Goal: Task Accomplishment & Management: Complete application form

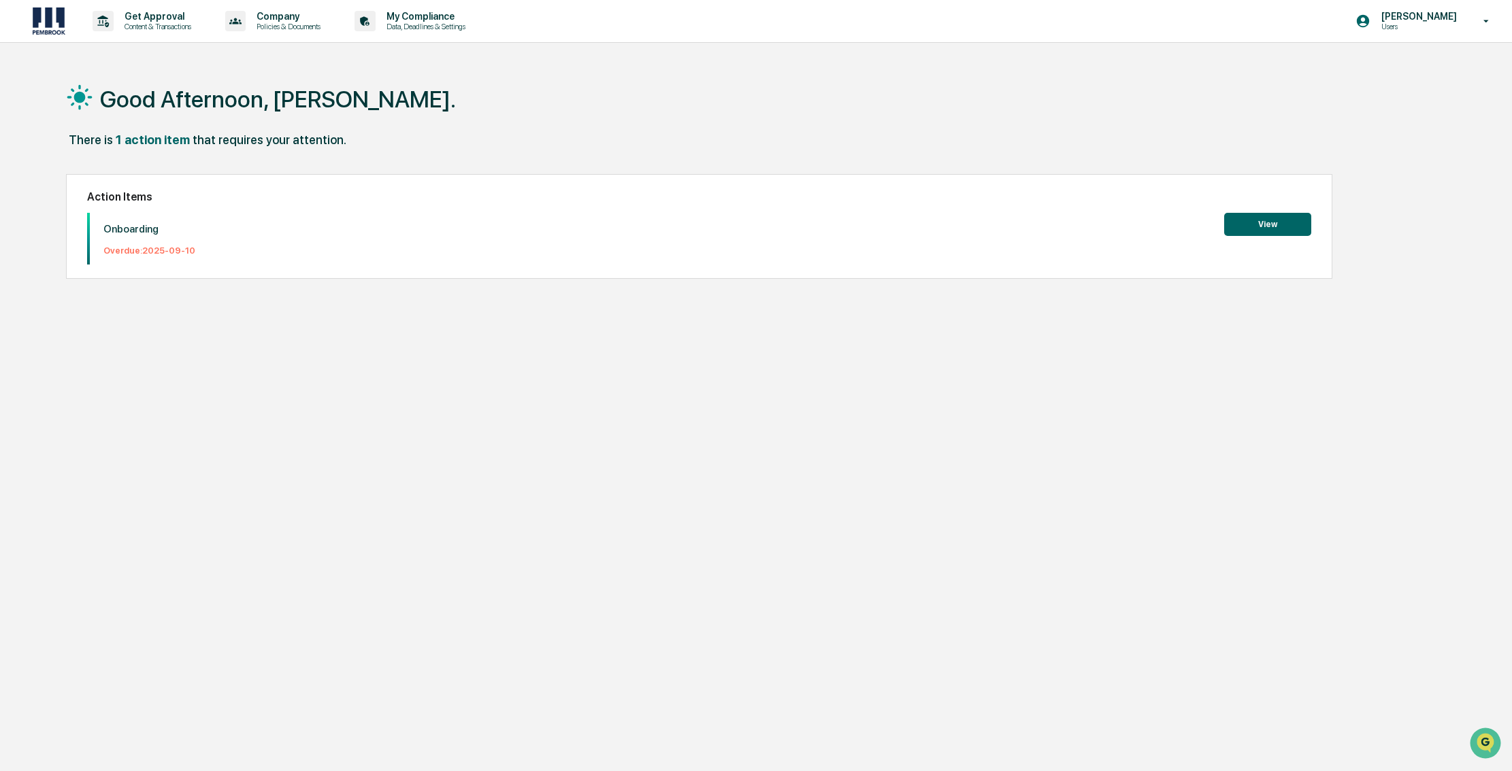
click at [1267, 224] on button "View" at bounding box center [1267, 224] width 87 height 23
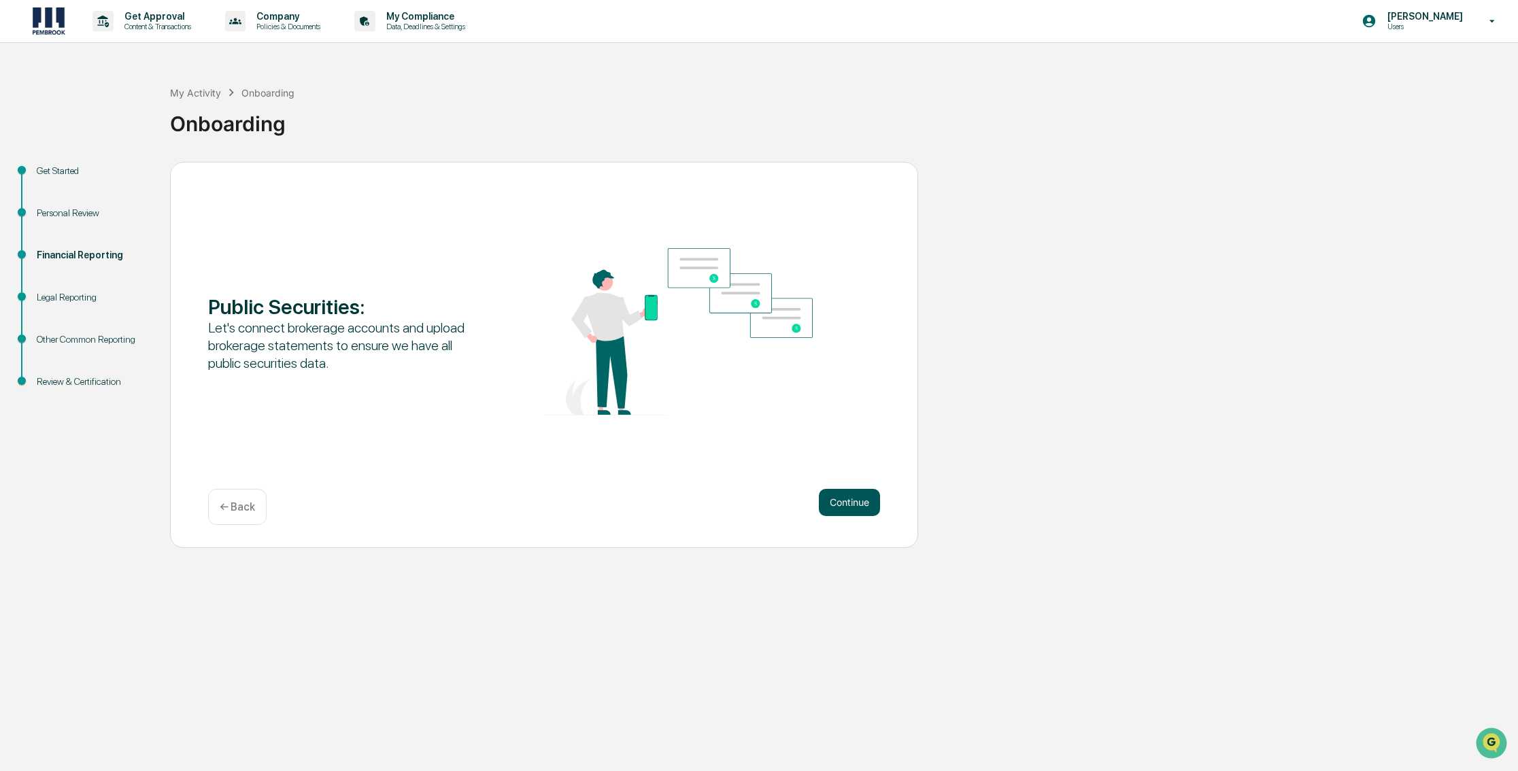
click at [836, 497] on button "Continue" at bounding box center [849, 502] width 61 height 27
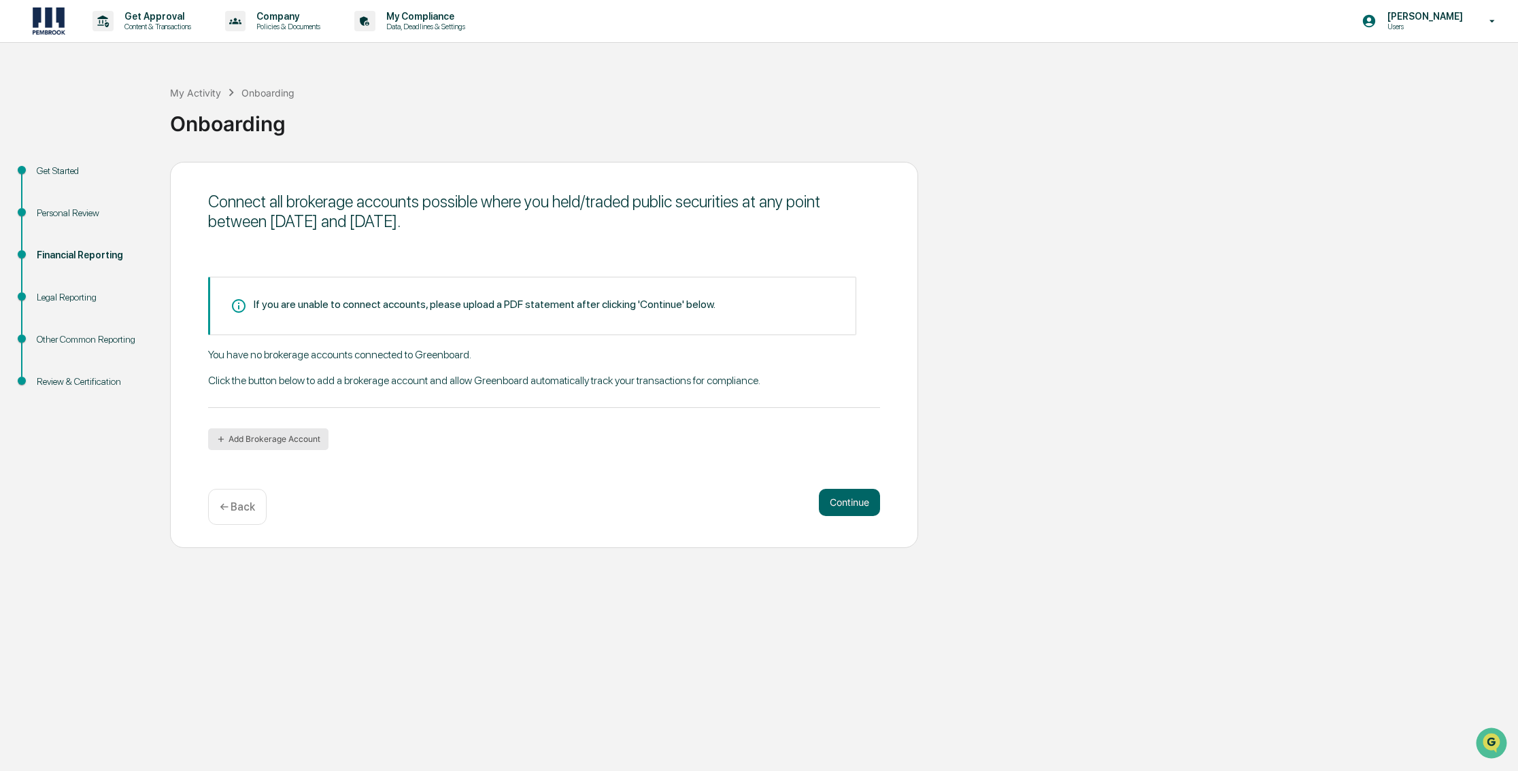
click at [254, 437] on button "Add Brokerage Account" at bounding box center [268, 440] width 120 height 22
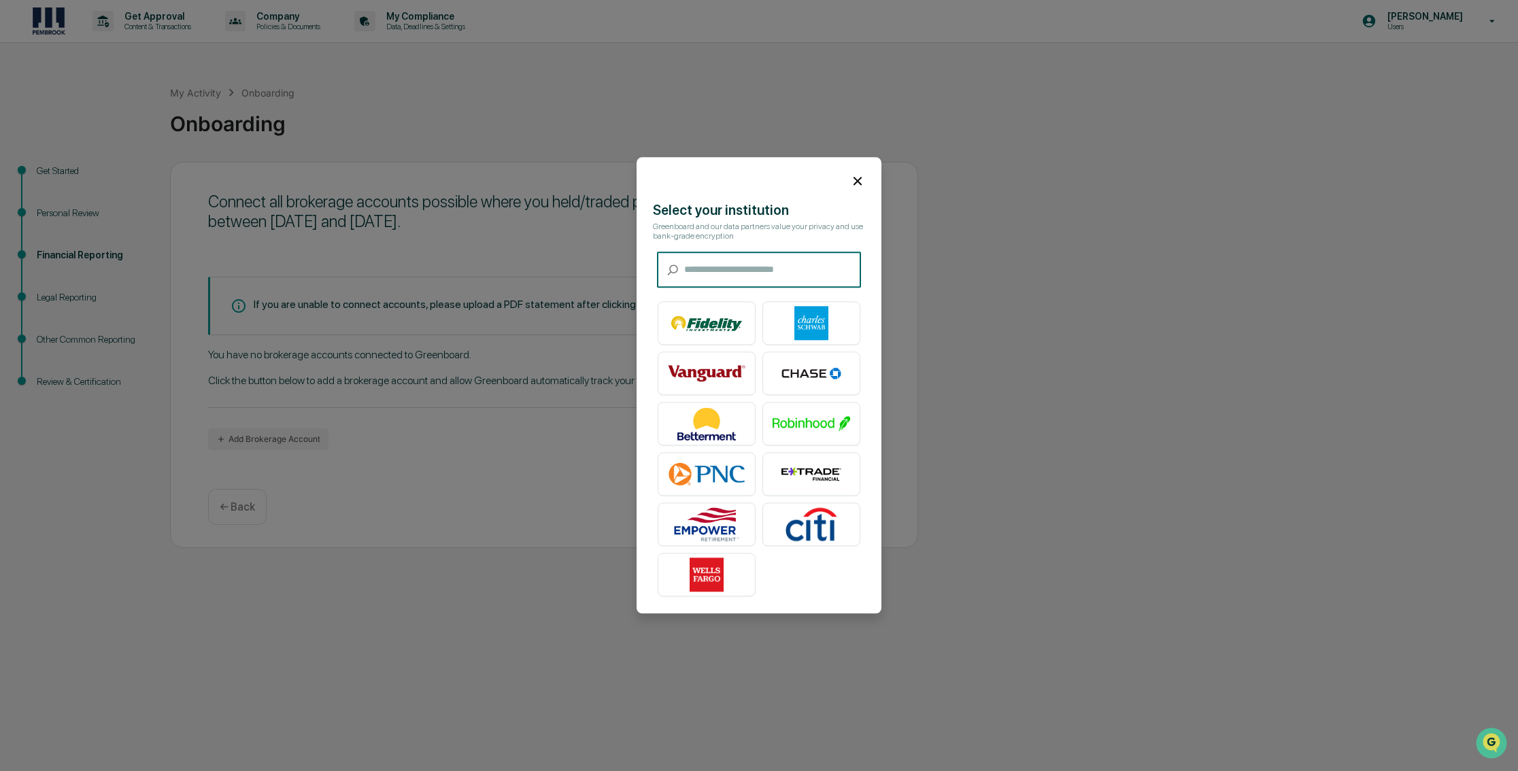
click at [750, 271] on input "text" at bounding box center [772, 270] width 177 height 36
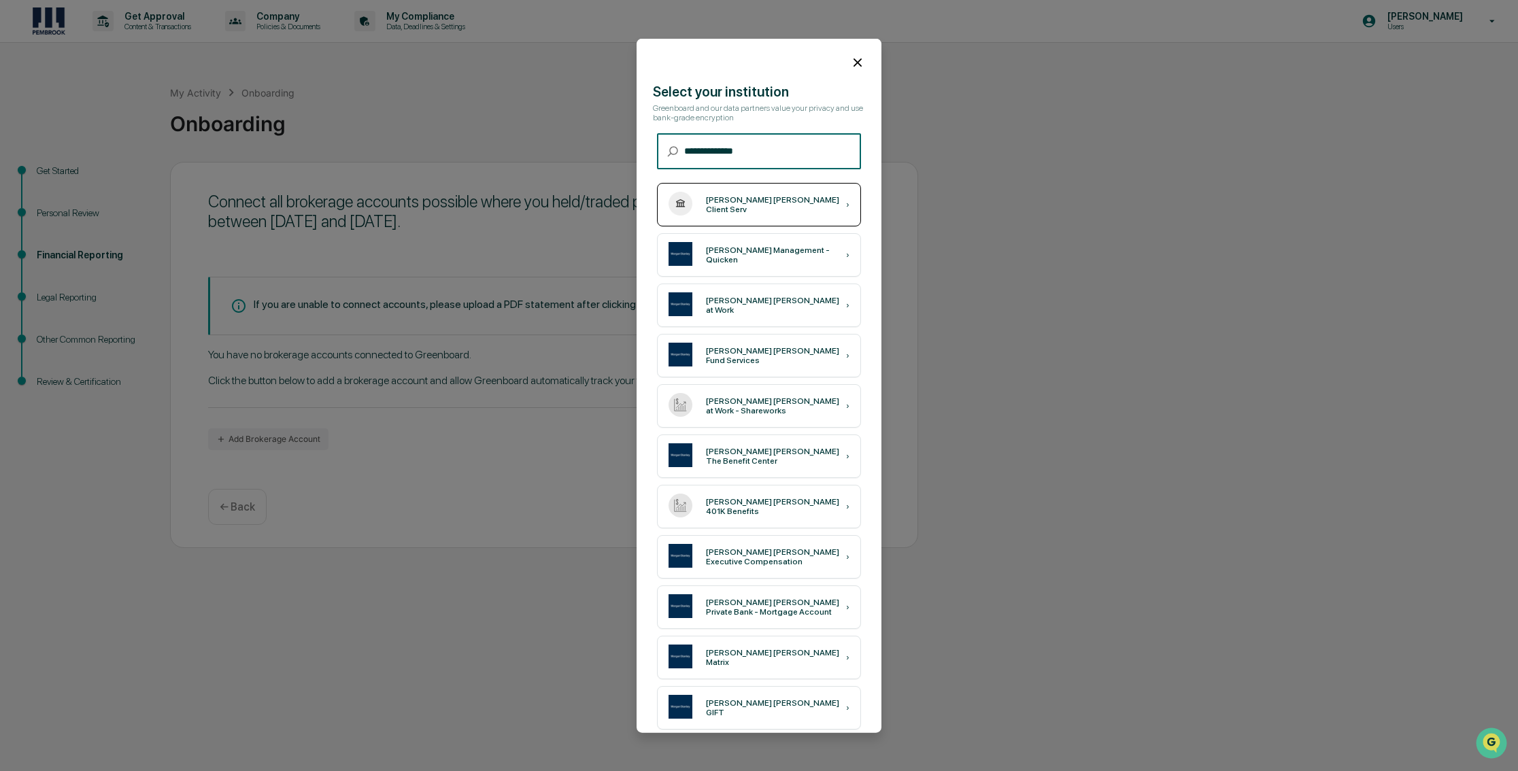
type input "**********"
click at [765, 205] on div "[PERSON_NAME] [PERSON_NAME] Client Serv" at bounding box center [776, 204] width 140 height 19
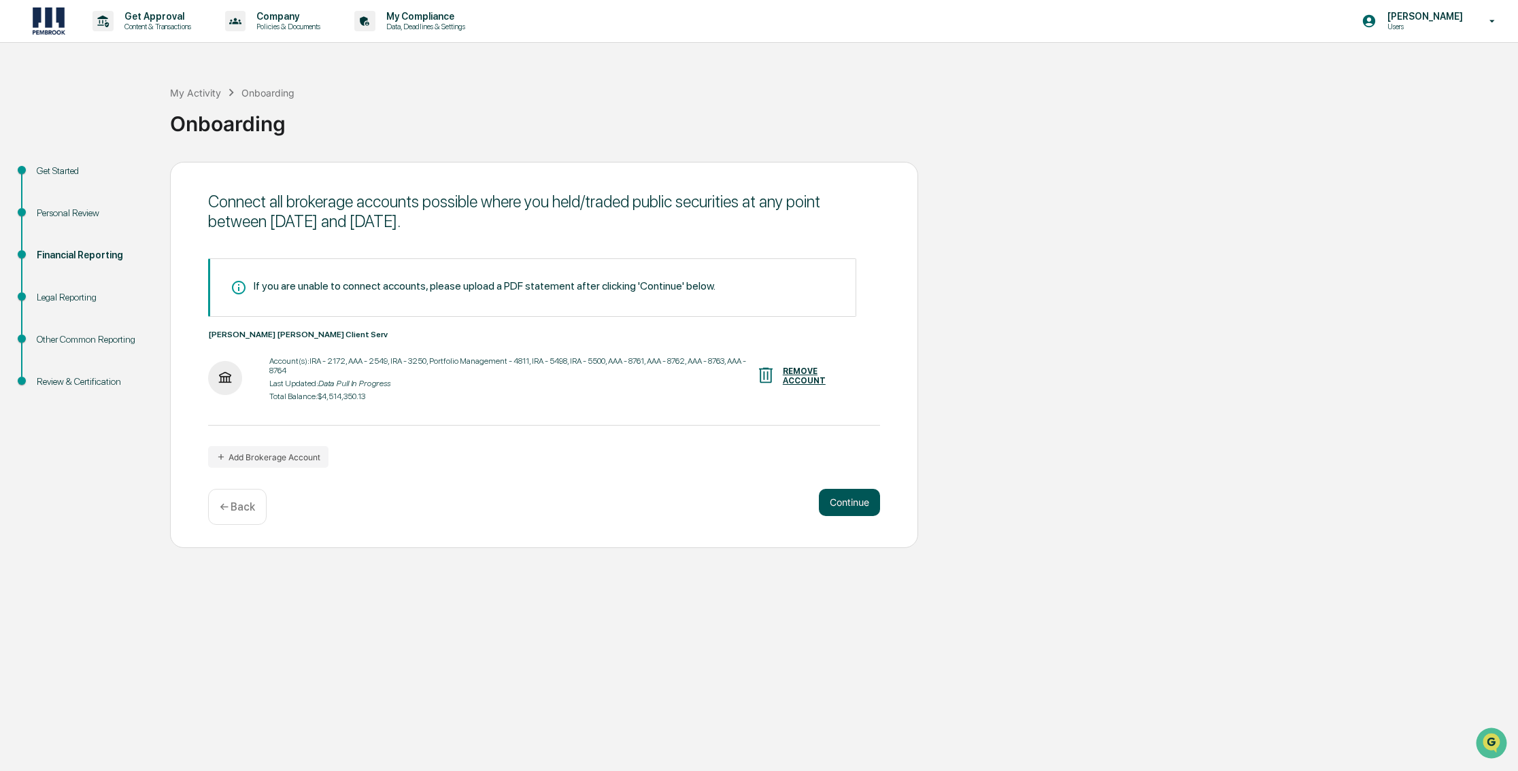
click at [838, 505] on button "Continue" at bounding box center [849, 502] width 61 height 27
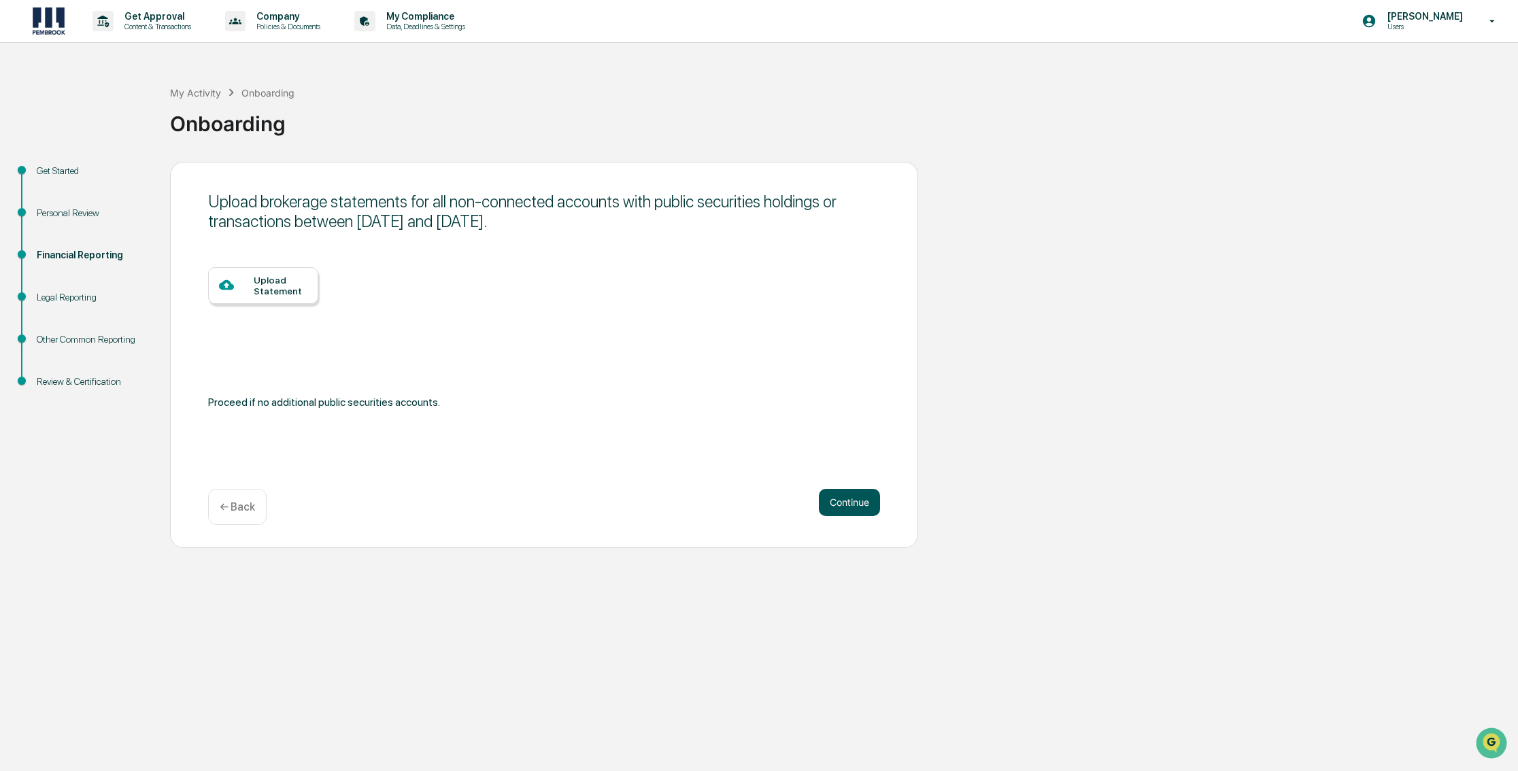
click at [848, 501] on button "Continue" at bounding box center [849, 502] width 61 height 27
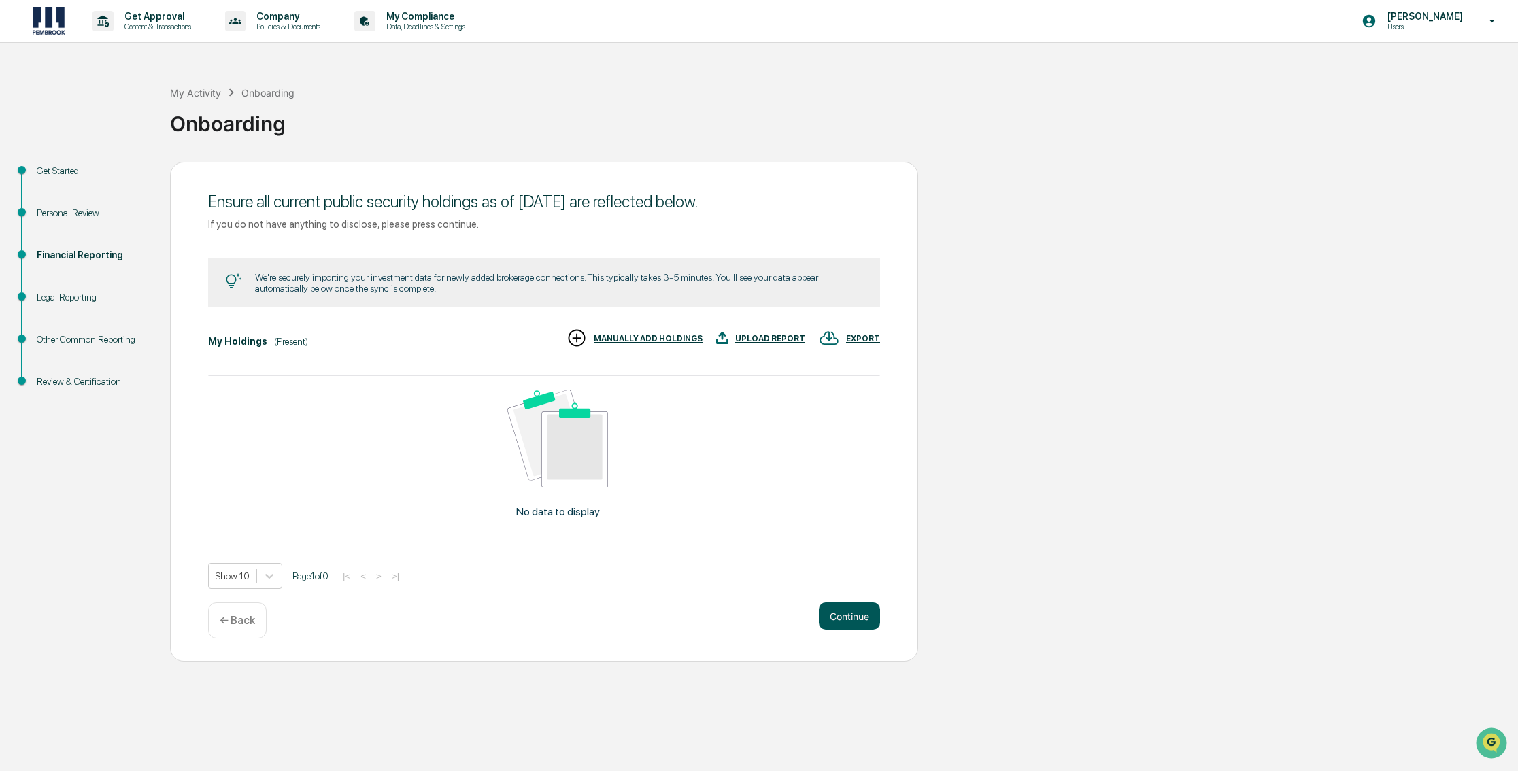
click at [843, 616] on button "Continue" at bounding box center [849, 616] width 61 height 27
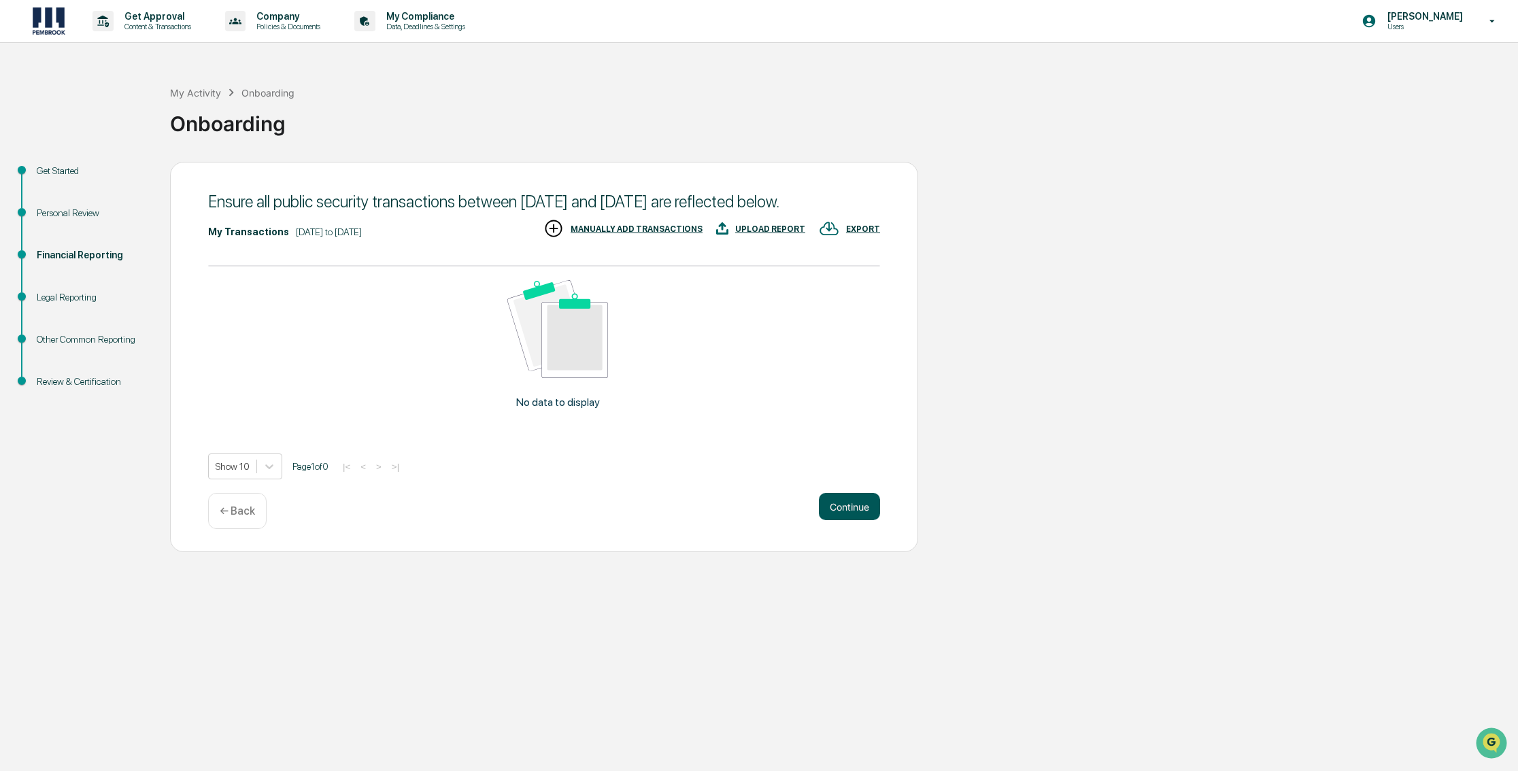
click at [846, 505] on button "Continue" at bounding box center [849, 506] width 61 height 27
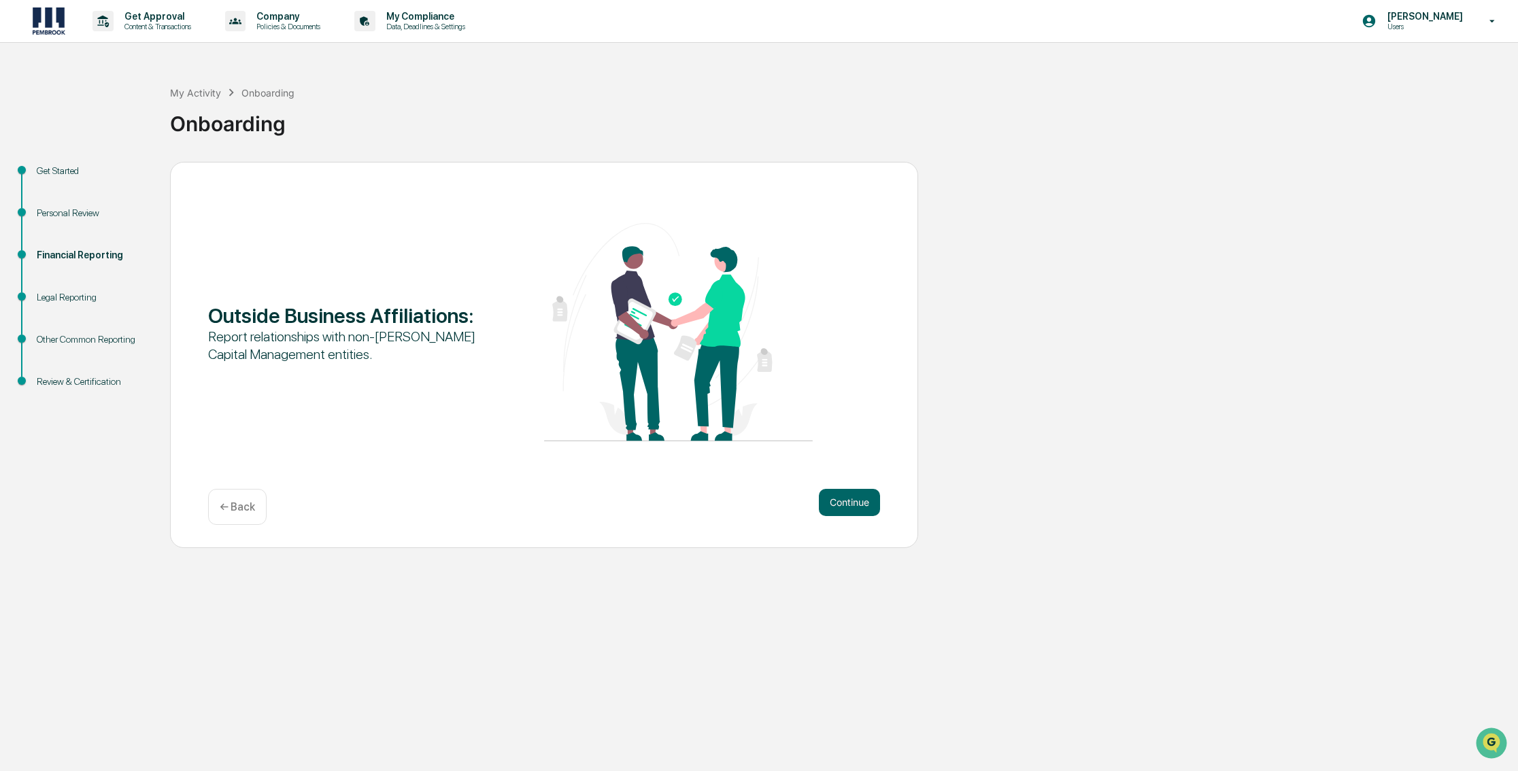
click at [330, 385] on div "Outside Business Affiliations : Report relationships with non-[PERSON_NAME] Cap…" at bounding box center [544, 333] width 672 height 221
click at [329, 317] on div "Outside Business Affiliations :" at bounding box center [342, 315] width 269 height 24
click at [650, 363] on img at bounding box center [678, 332] width 269 height 218
click at [848, 502] on button "Continue" at bounding box center [849, 502] width 61 height 27
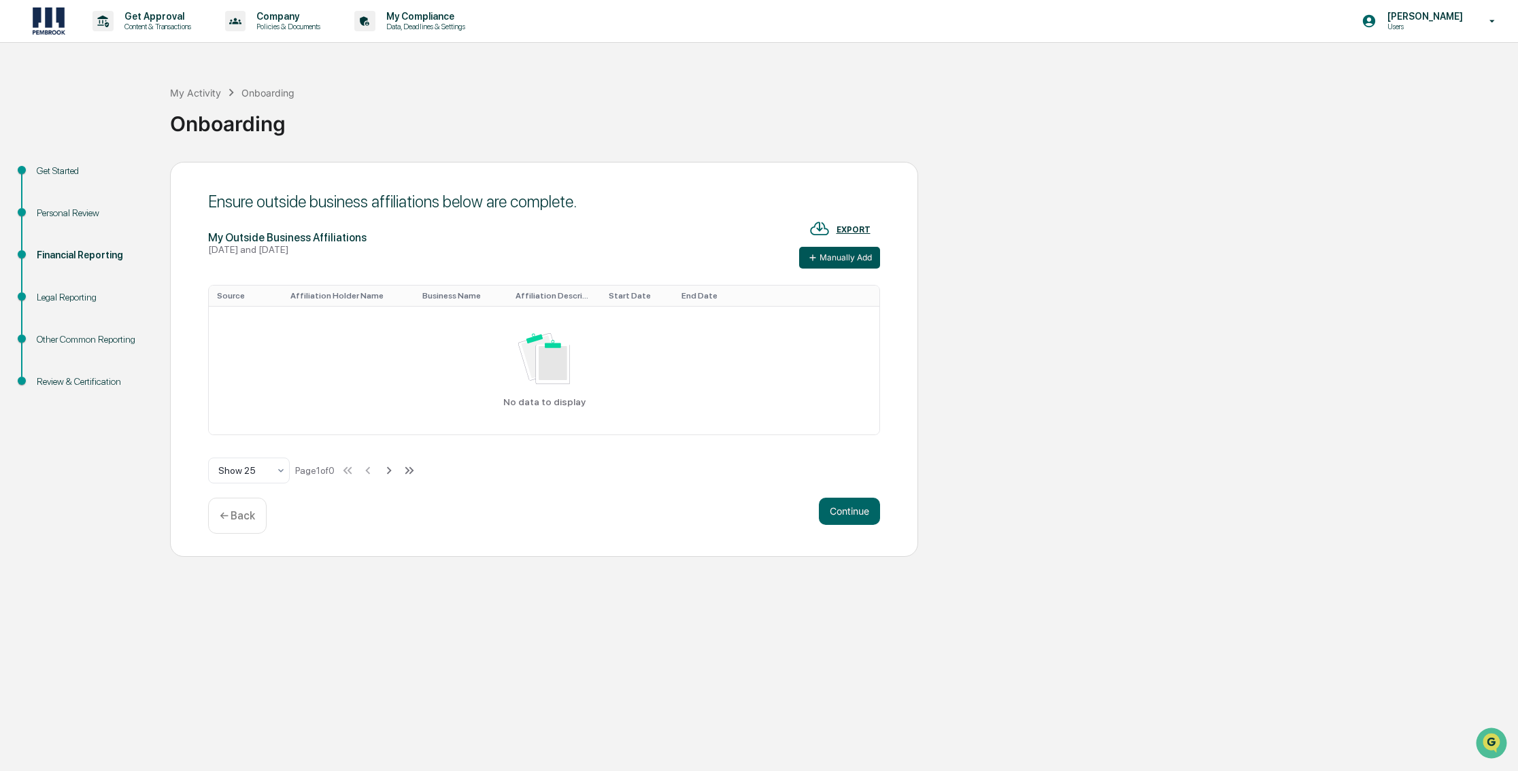
click at [832, 254] on button "Manually Add" at bounding box center [839, 258] width 81 height 22
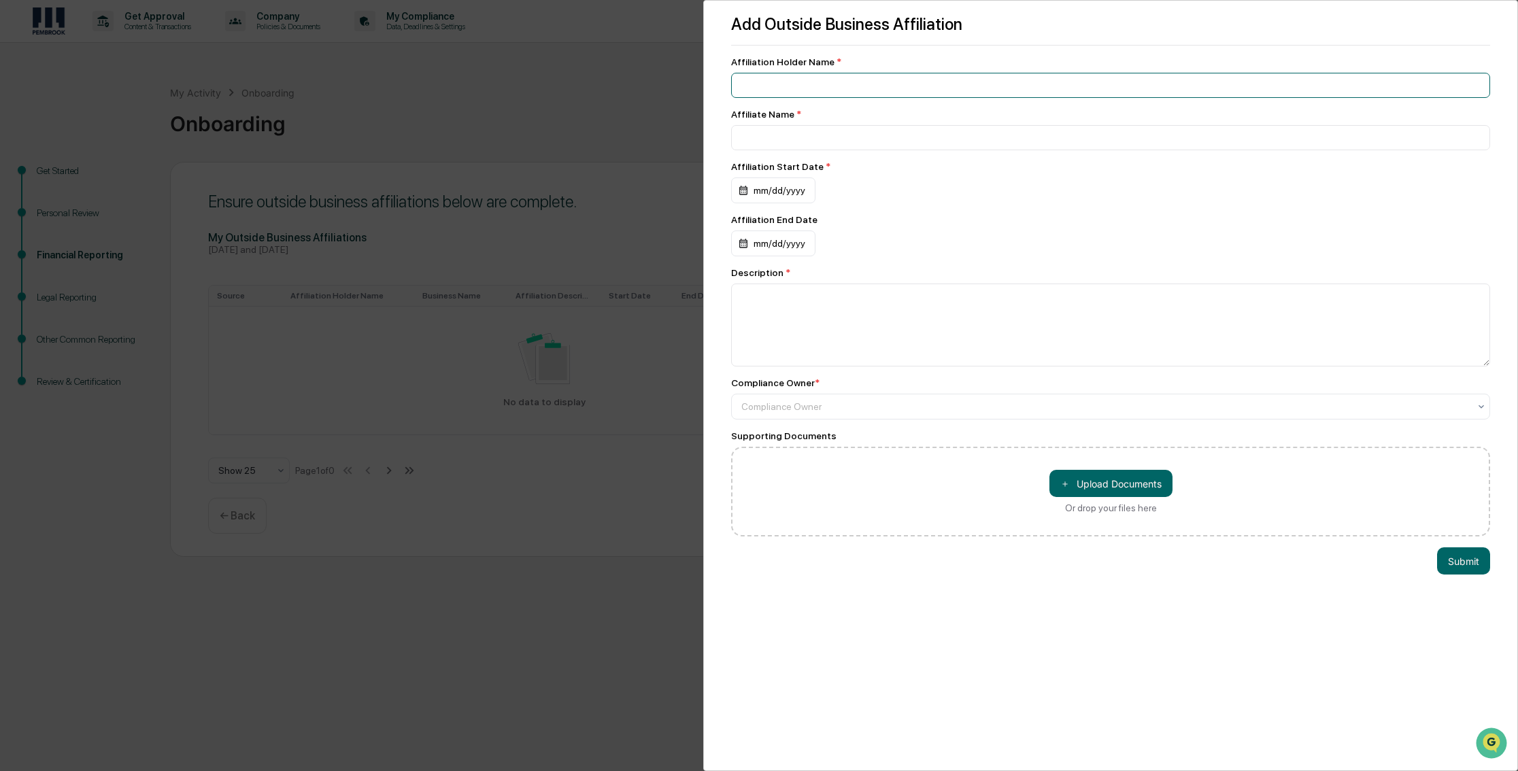
click at [763, 82] on input at bounding box center [1110, 85] width 759 height 25
type input "**********"
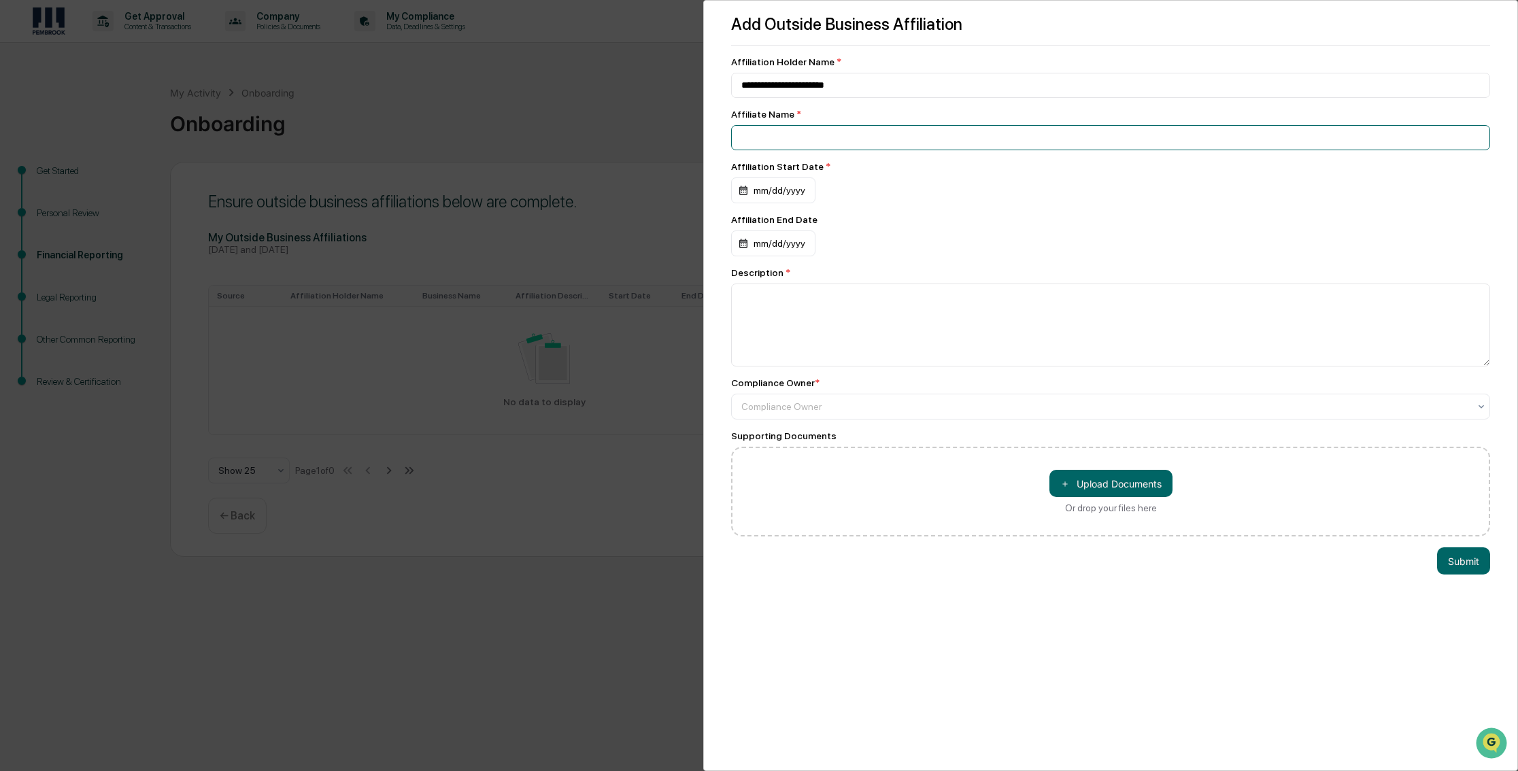
click at [777, 139] on input at bounding box center [1110, 137] width 759 height 25
click at [772, 295] on textarea at bounding box center [1110, 325] width 759 height 83
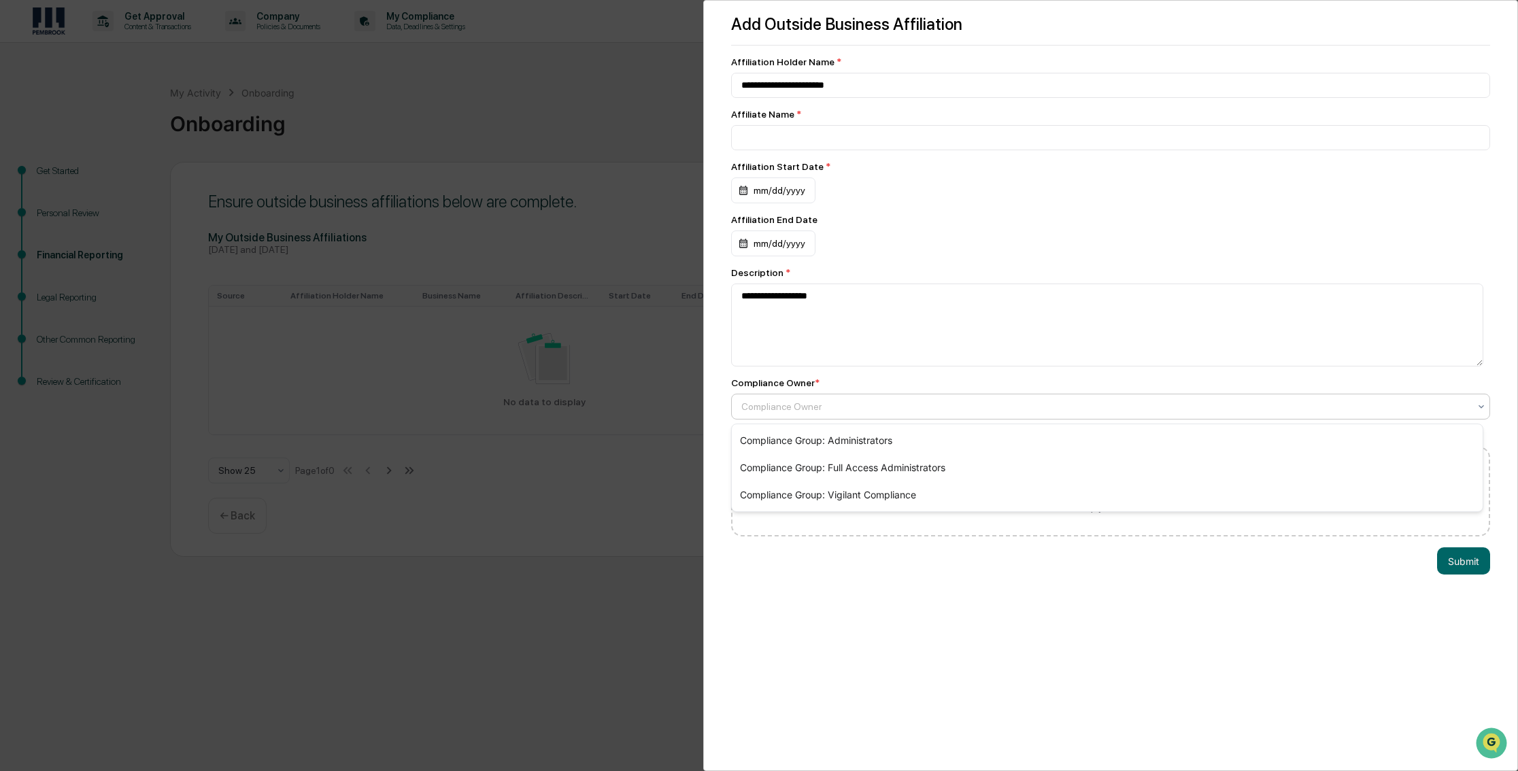
click at [761, 405] on div at bounding box center [1106, 407] width 728 height 14
click at [775, 190] on div "mm/dd/yyyy" at bounding box center [773, 191] width 84 height 26
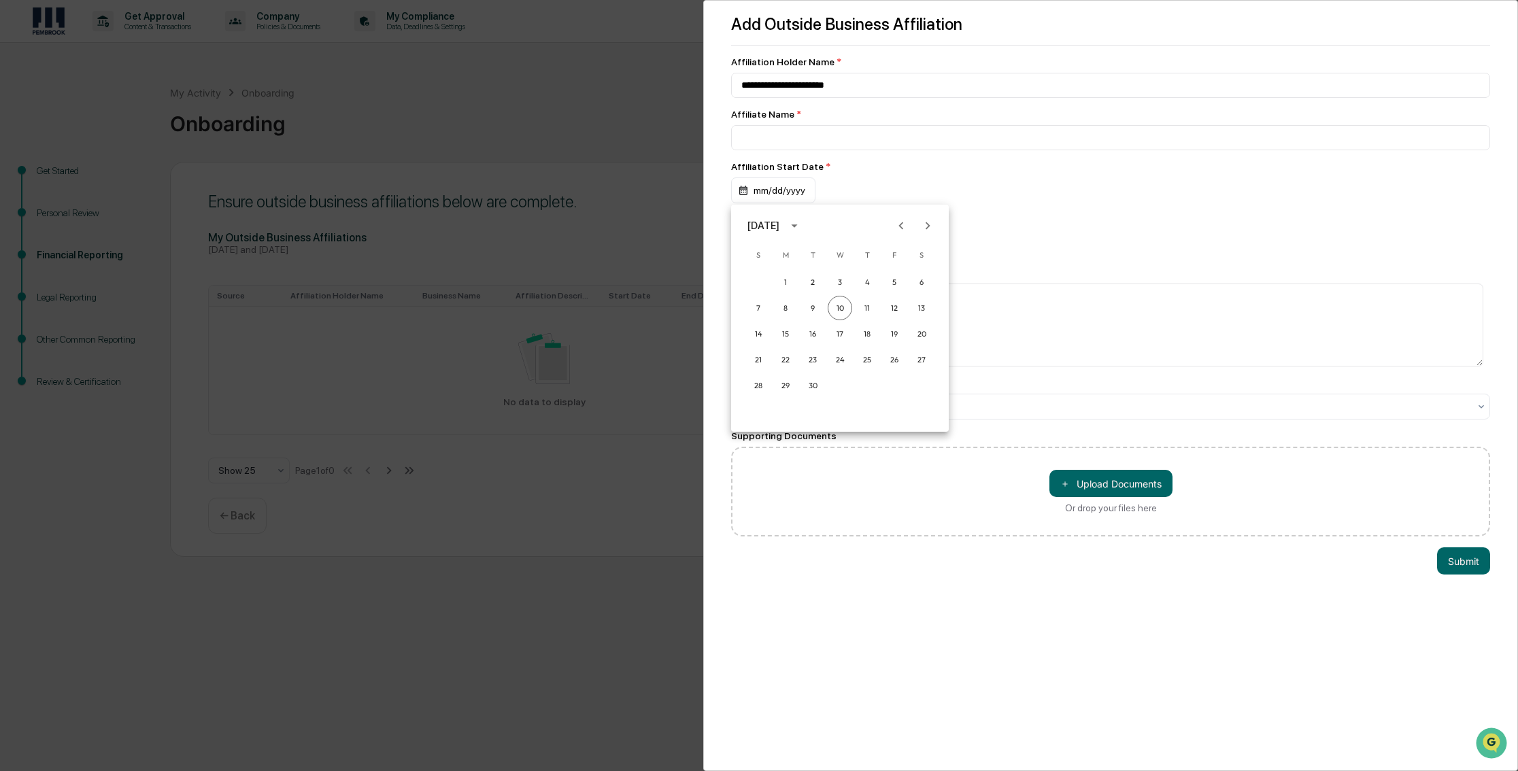
click at [759, 190] on div at bounding box center [759, 385] width 1518 height 771
click at [767, 193] on div "mm/dd/yyyy" at bounding box center [773, 191] width 84 height 26
click at [899, 226] on icon "Previous month" at bounding box center [901, 225] width 5 height 7
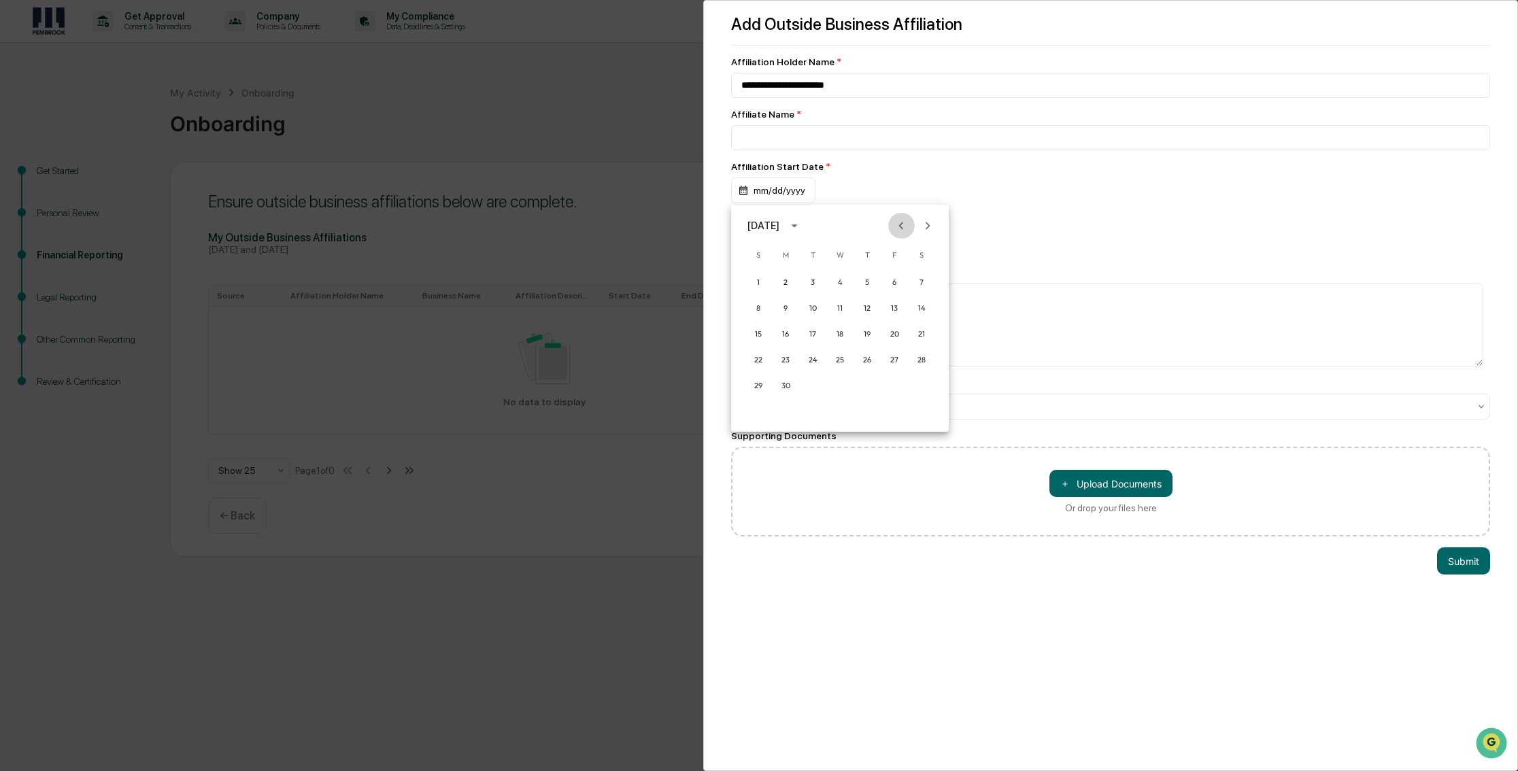
click at [899, 226] on icon "Previous month" at bounding box center [901, 225] width 5 height 7
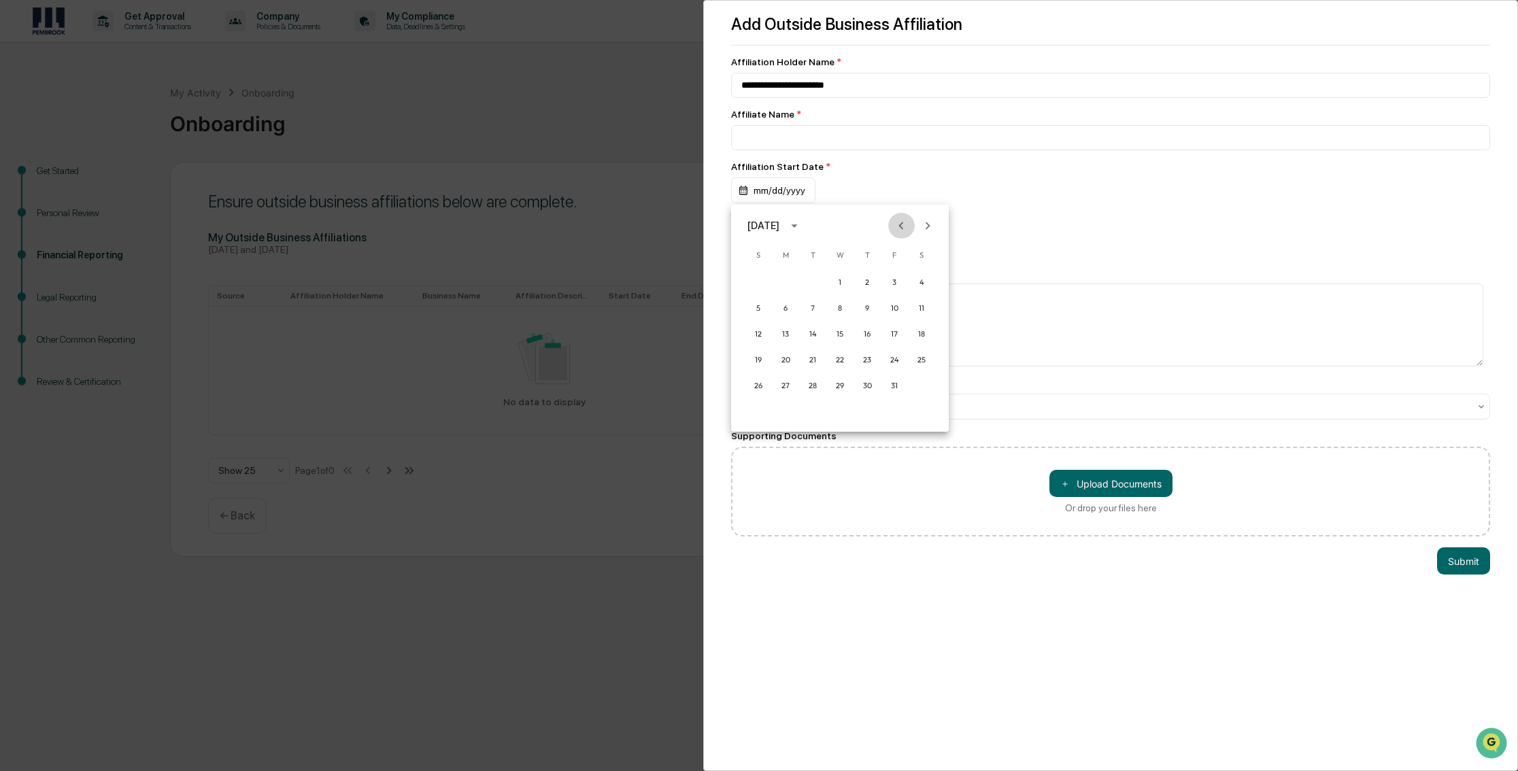
click at [899, 226] on icon "Previous month" at bounding box center [901, 225] width 5 height 7
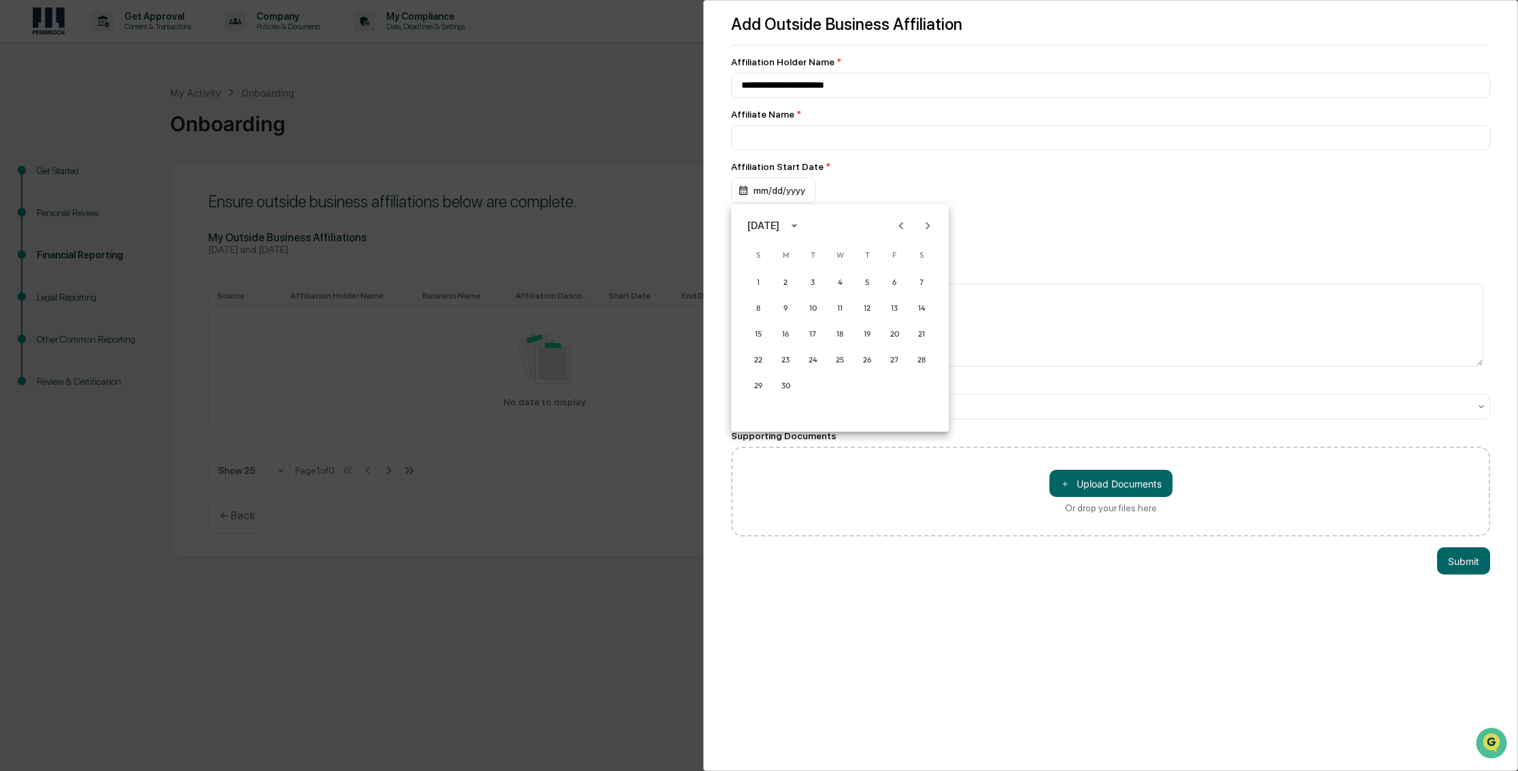
click at [899, 226] on icon "Previous month" at bounding box center [901, 225] width 5 height 7
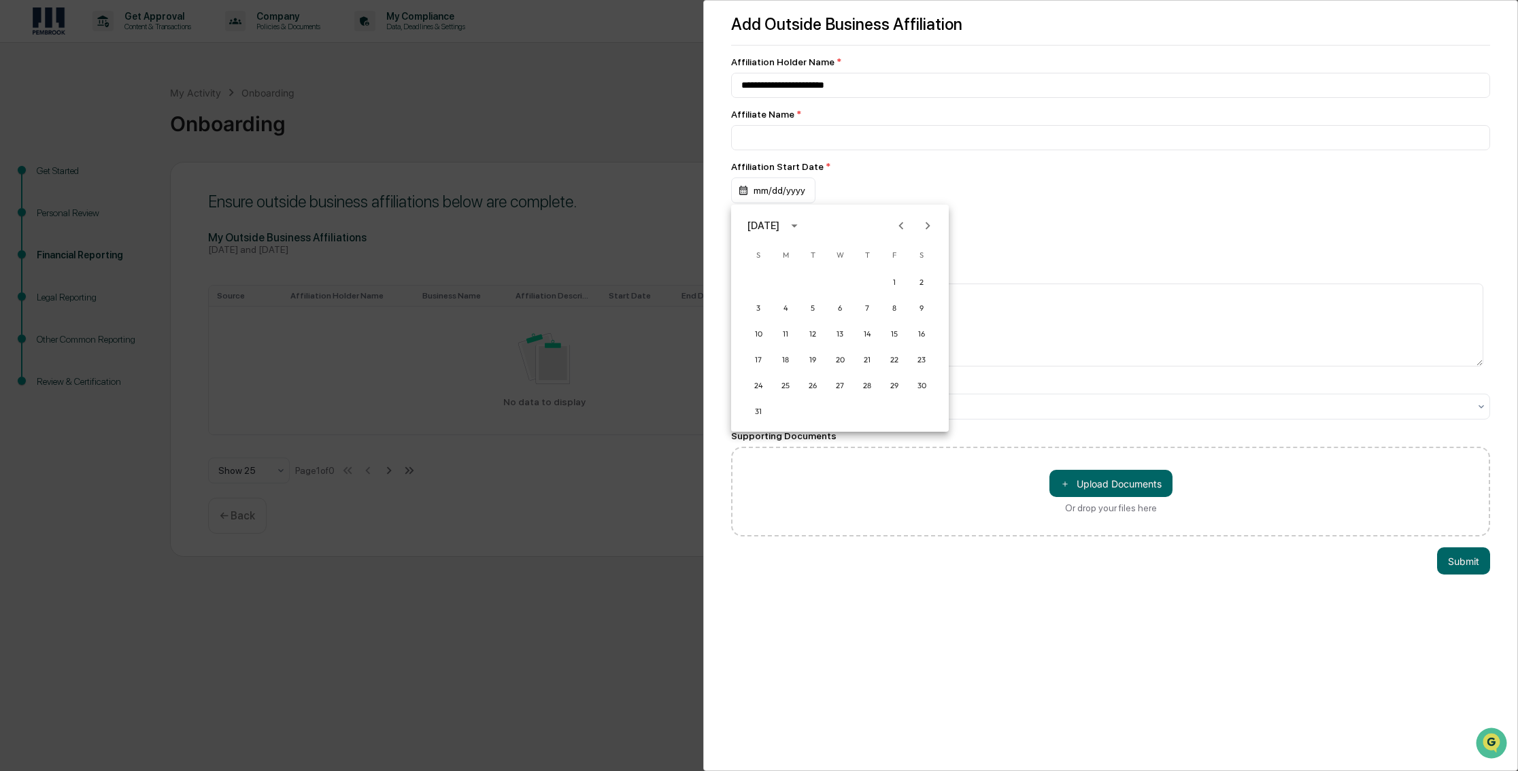
click at [899, 226] on icon "Previous month" at bounding box center [901, 225] width 5 height 7
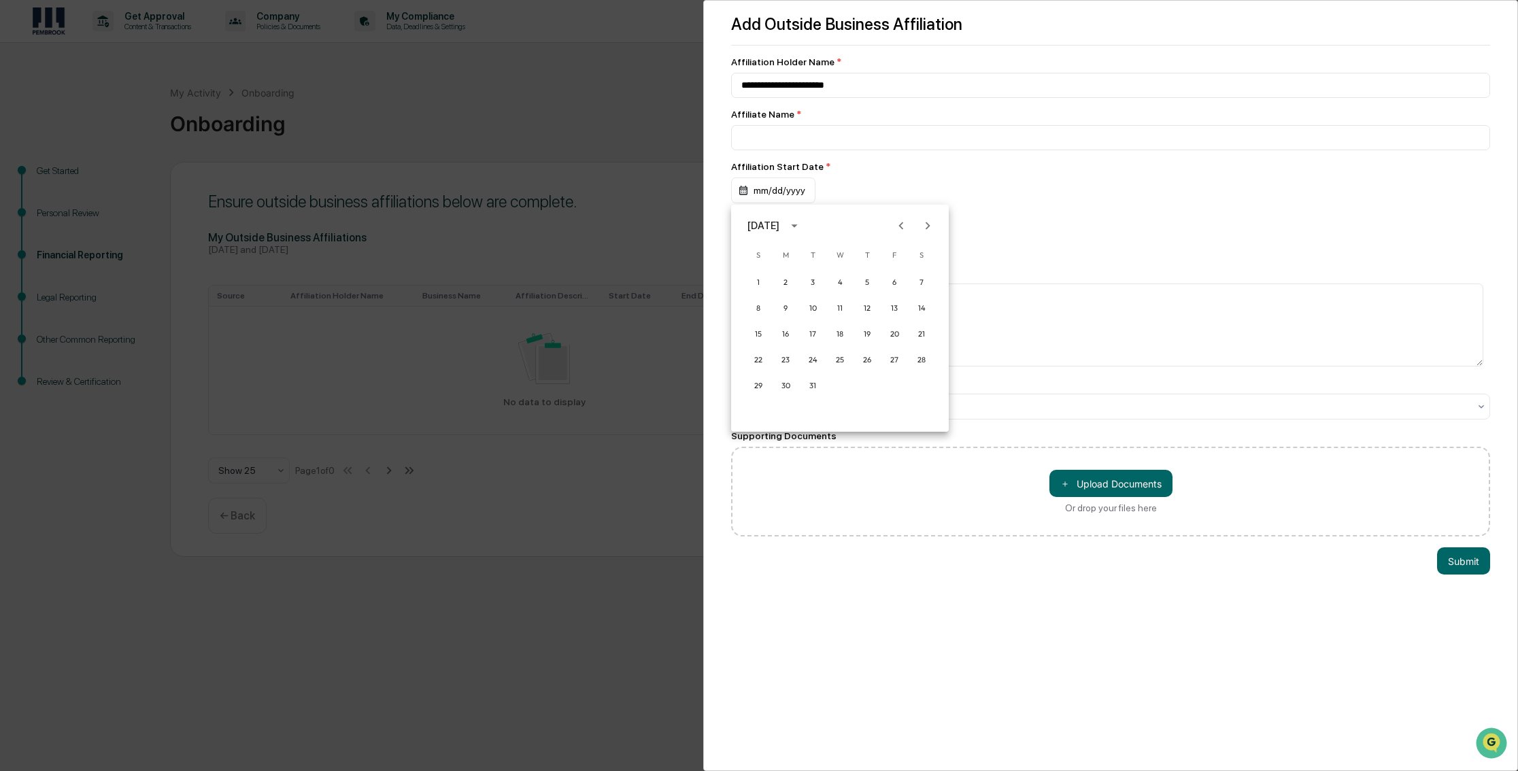
click at [899, 226] on icon "Previous month" at bounding box center [901, 225] width 5 height 7
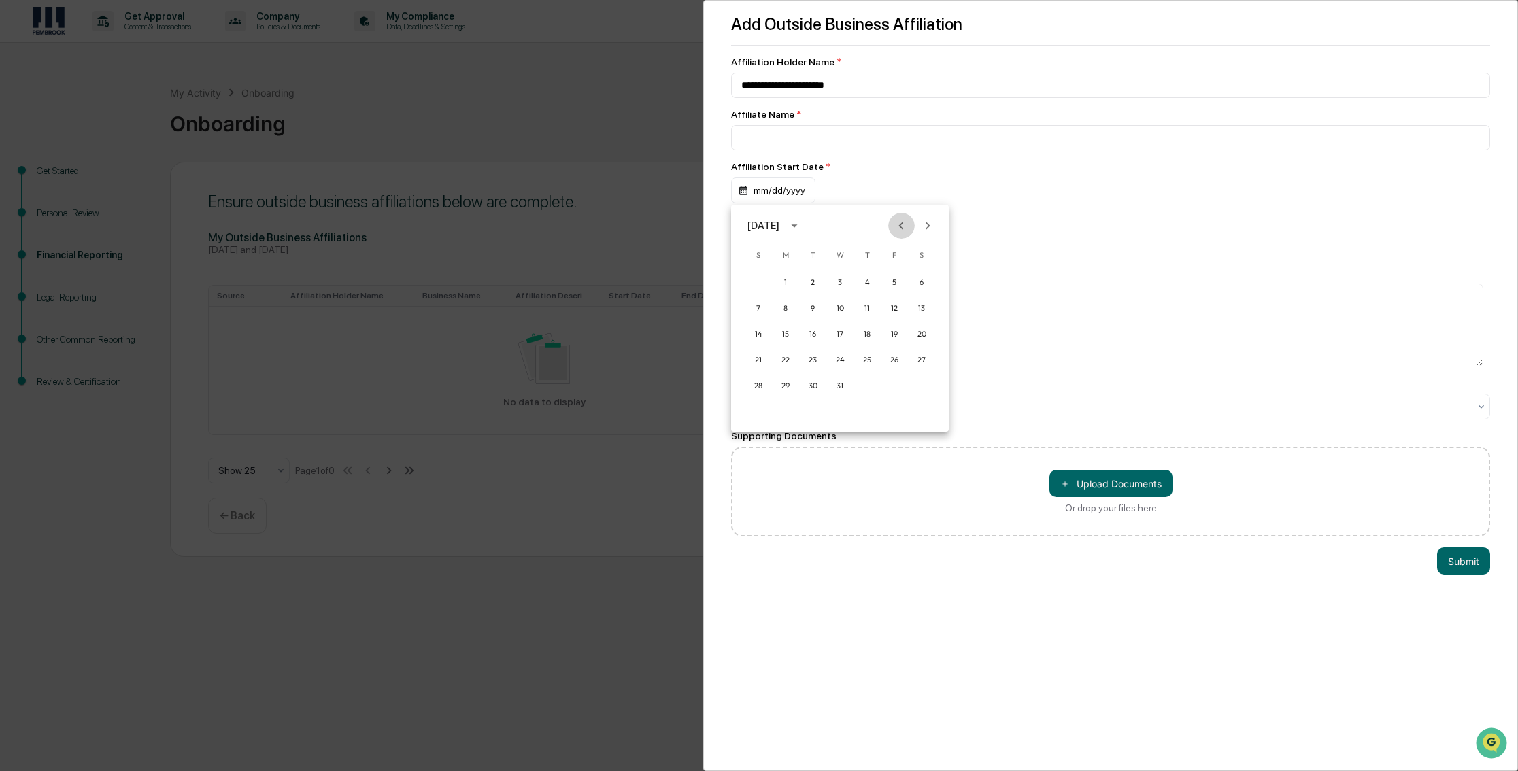
click at [899, 226] on icon "Previous month" at bounding box center [901, 225] width 5 height 7
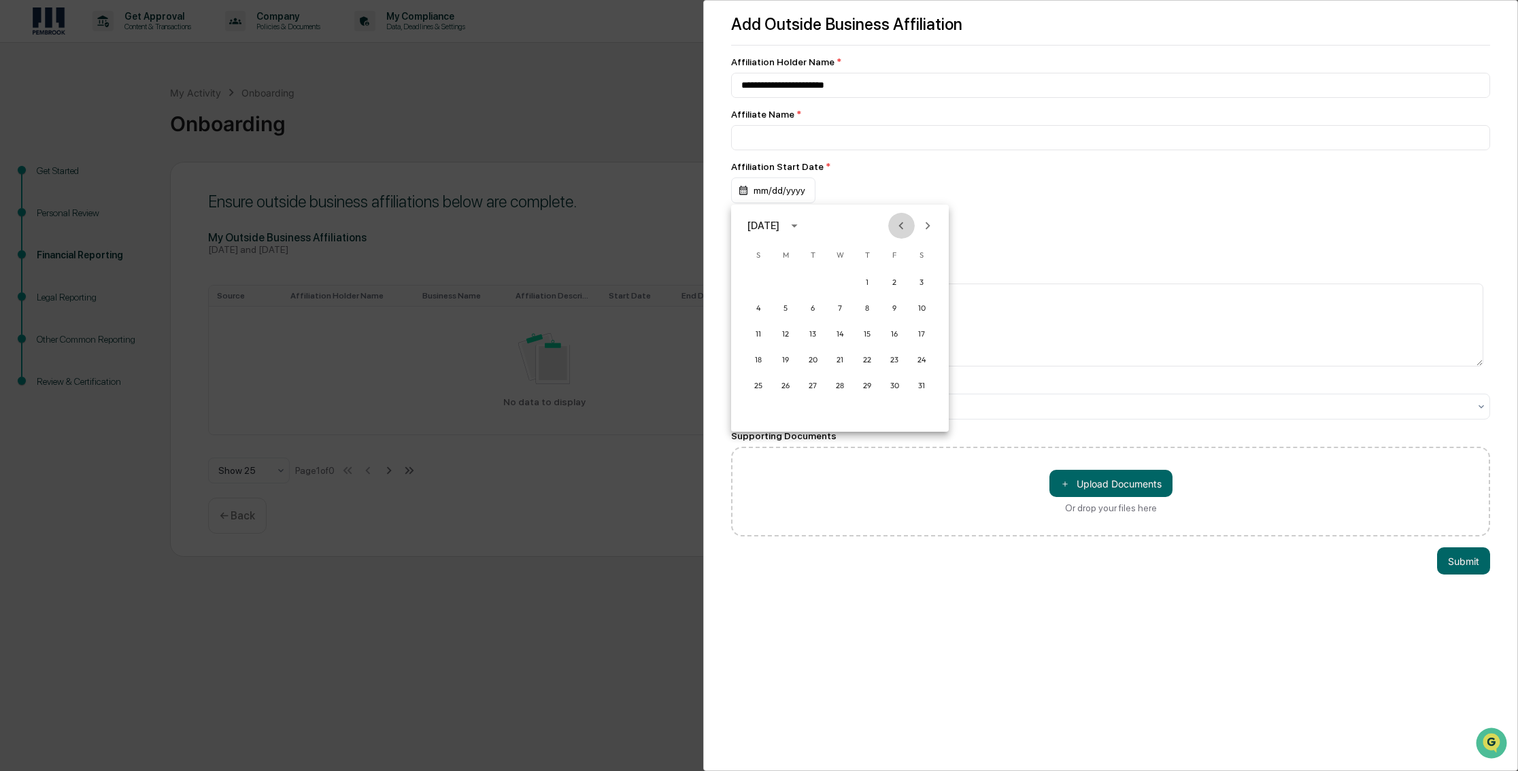
click at [899, 226] on icon "Previous month" at bounding box center [901, 225] width 5 height 7
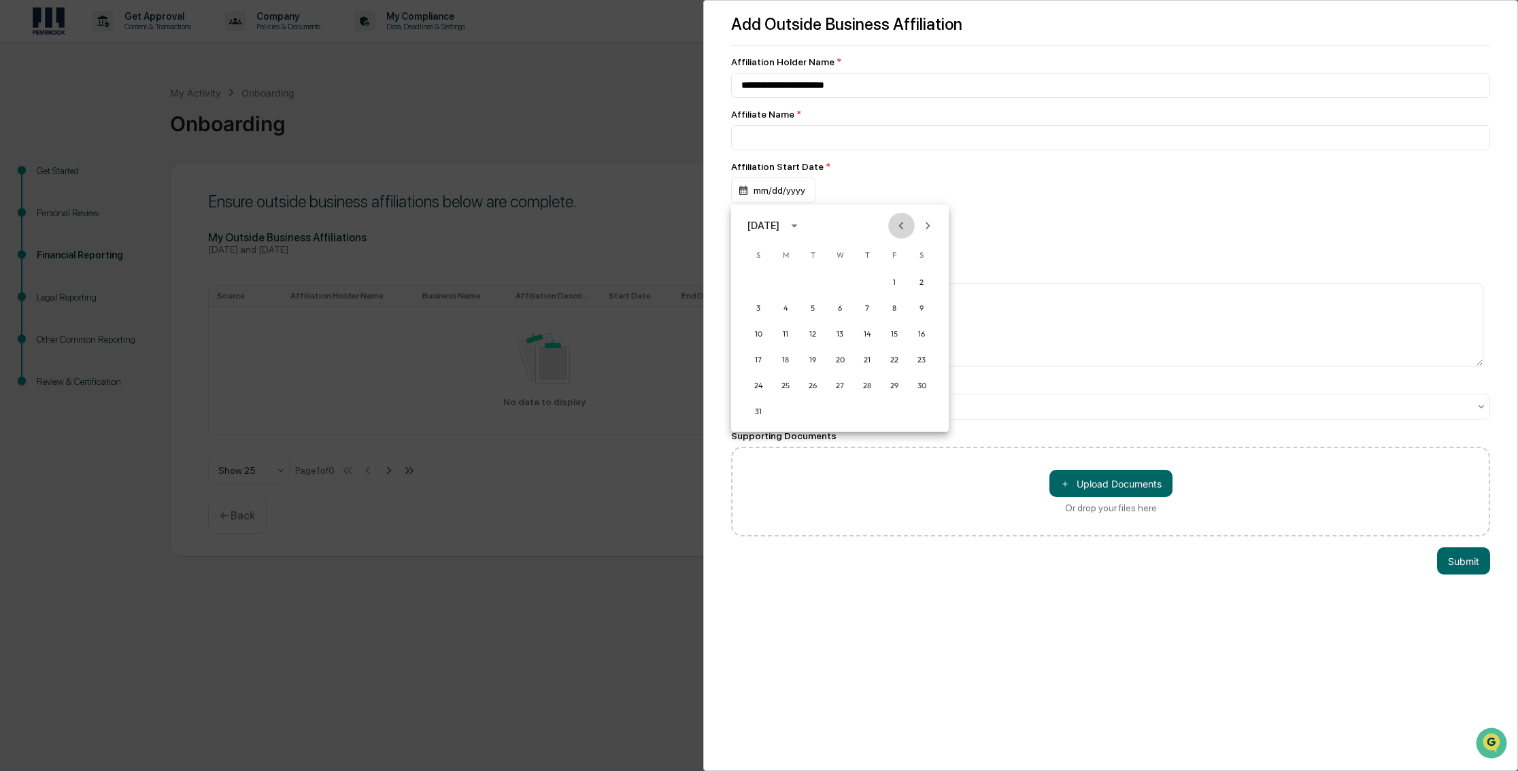
click at [899, 226] on icon "Previous month" at bounding box center [901, 225] width 5 height 7
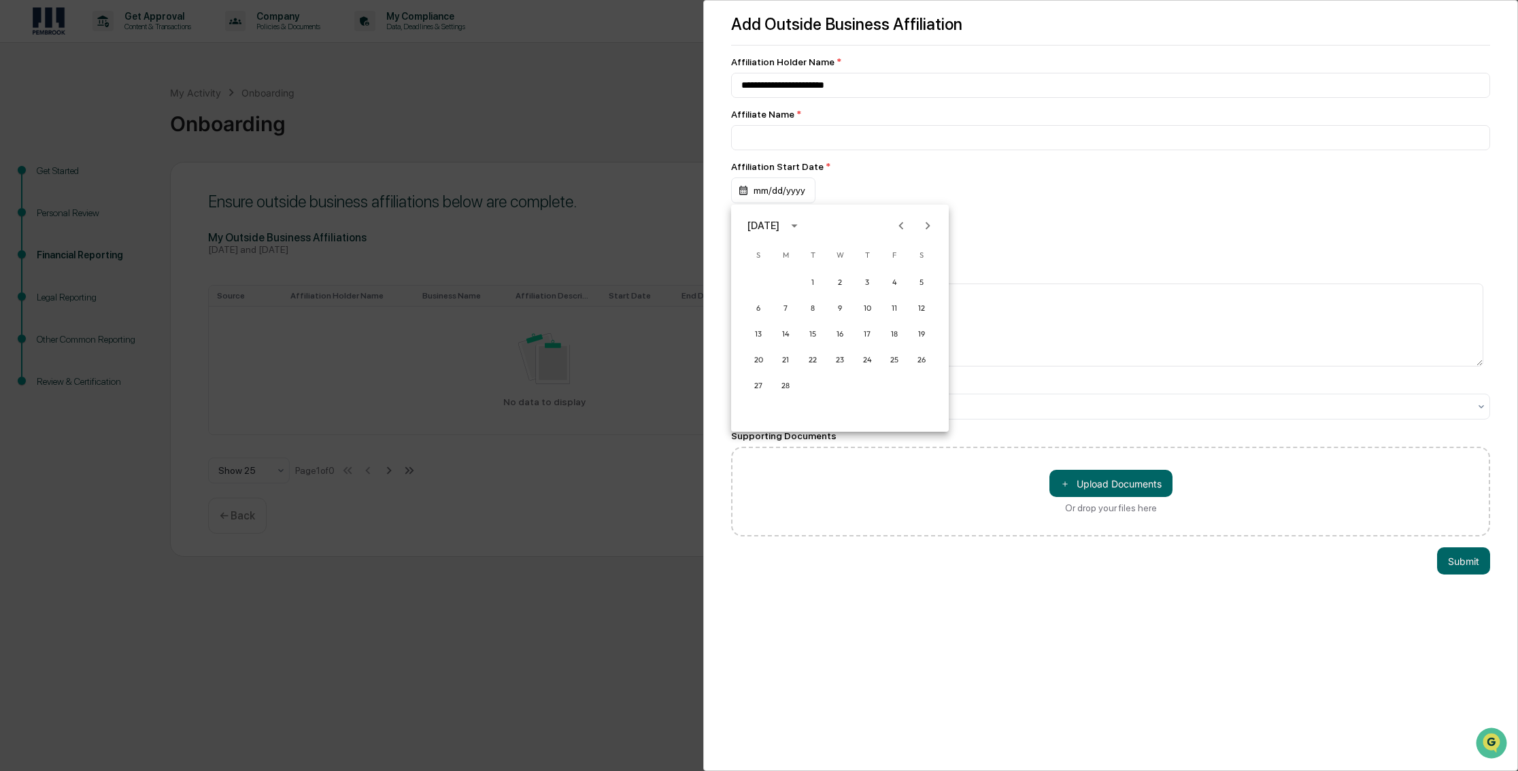
click at [899, 226] on icon "Previous month" at bounding box center [901, 225] width 5 height 7
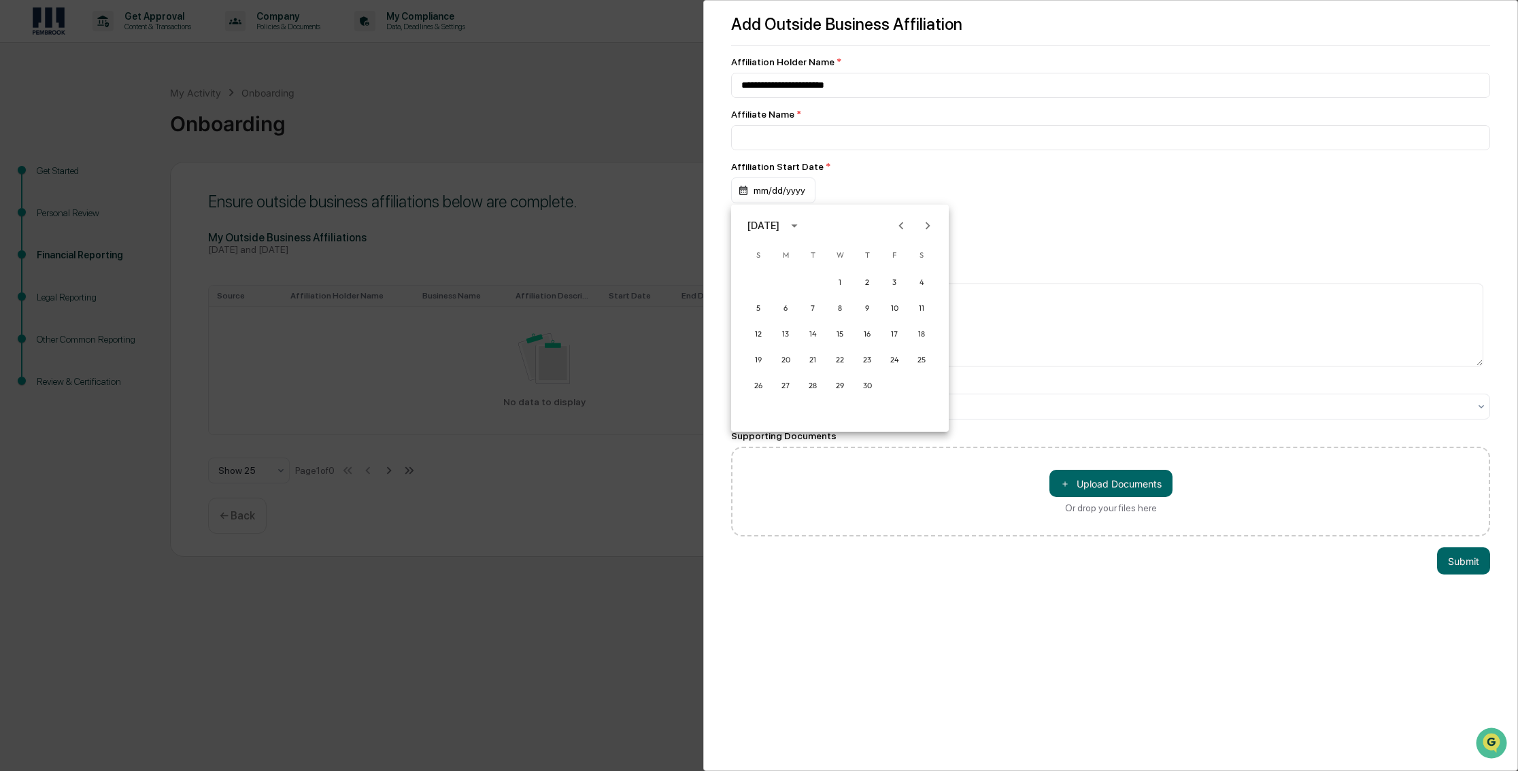
click at [899, 226] on icon "Previous month" at bounding box center [901, 225] width 5 height 7
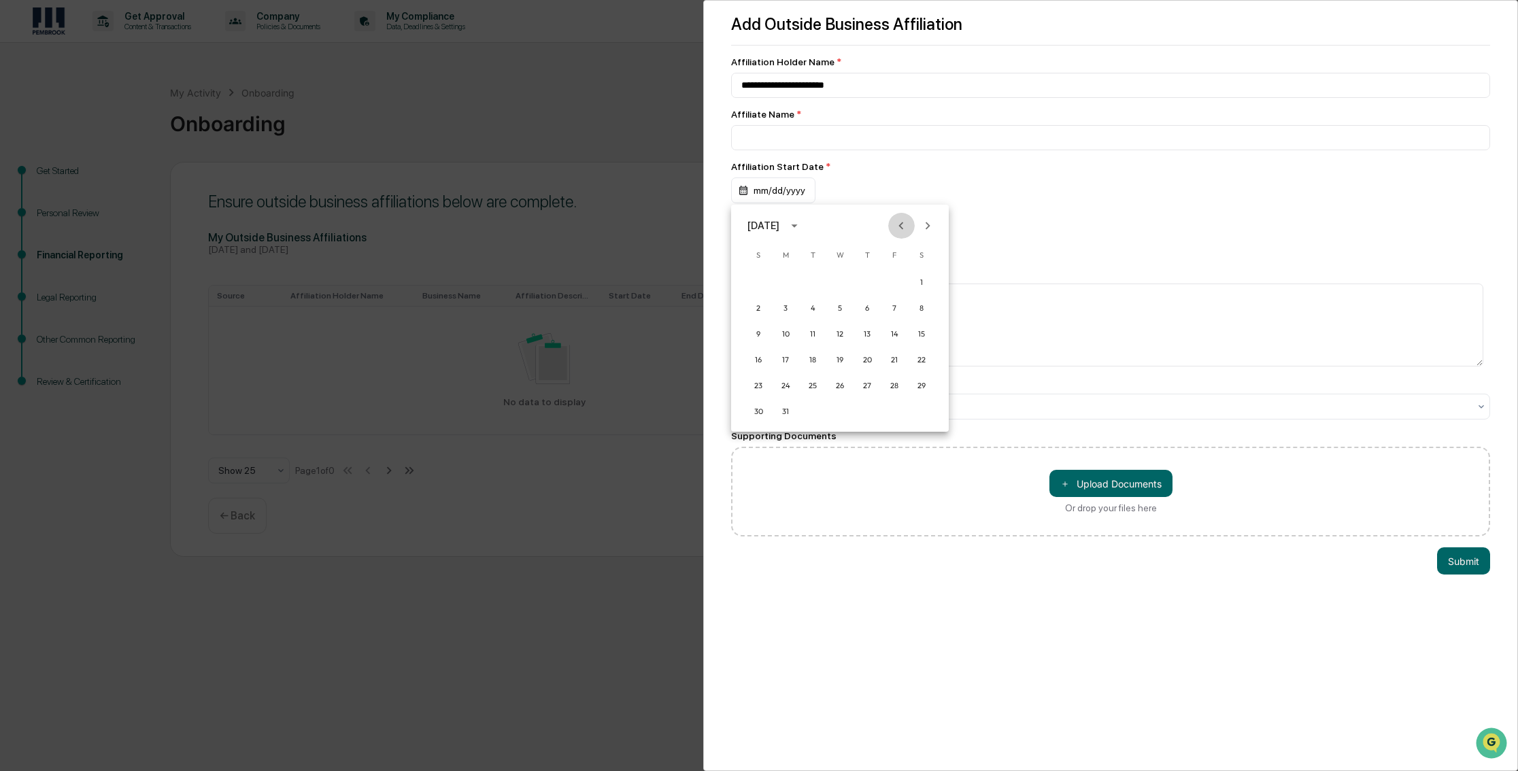
click at [899, 226] on icon "Previous month" at bounding box center [901, 225] width 5 height 7
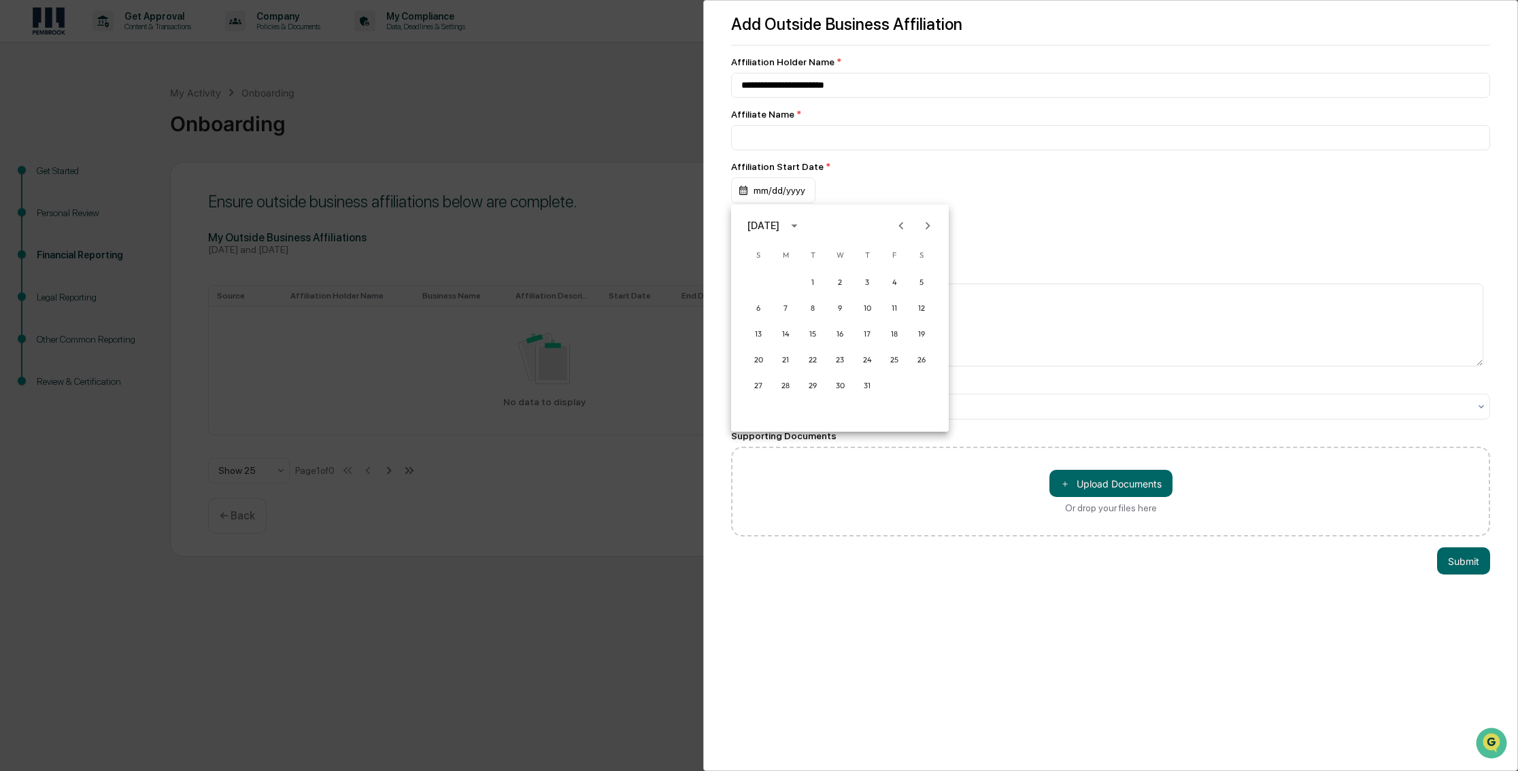
click at [899, 226] on icon "Previous month" at bounding box center [901, 225] width 5 height 7
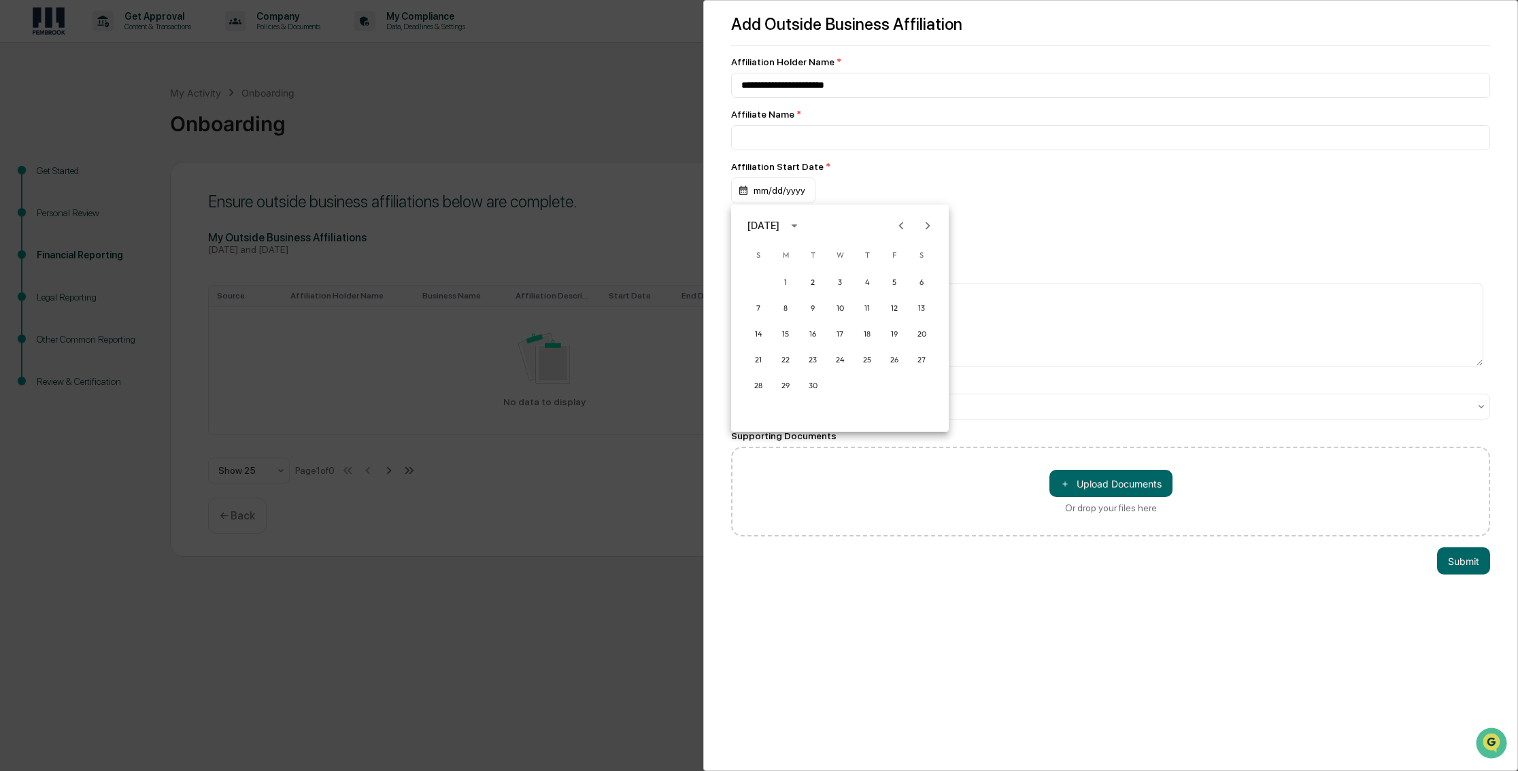
click at [899, 226] on icon "Previous month" at bounding box center [901, 225] width 5 height 7
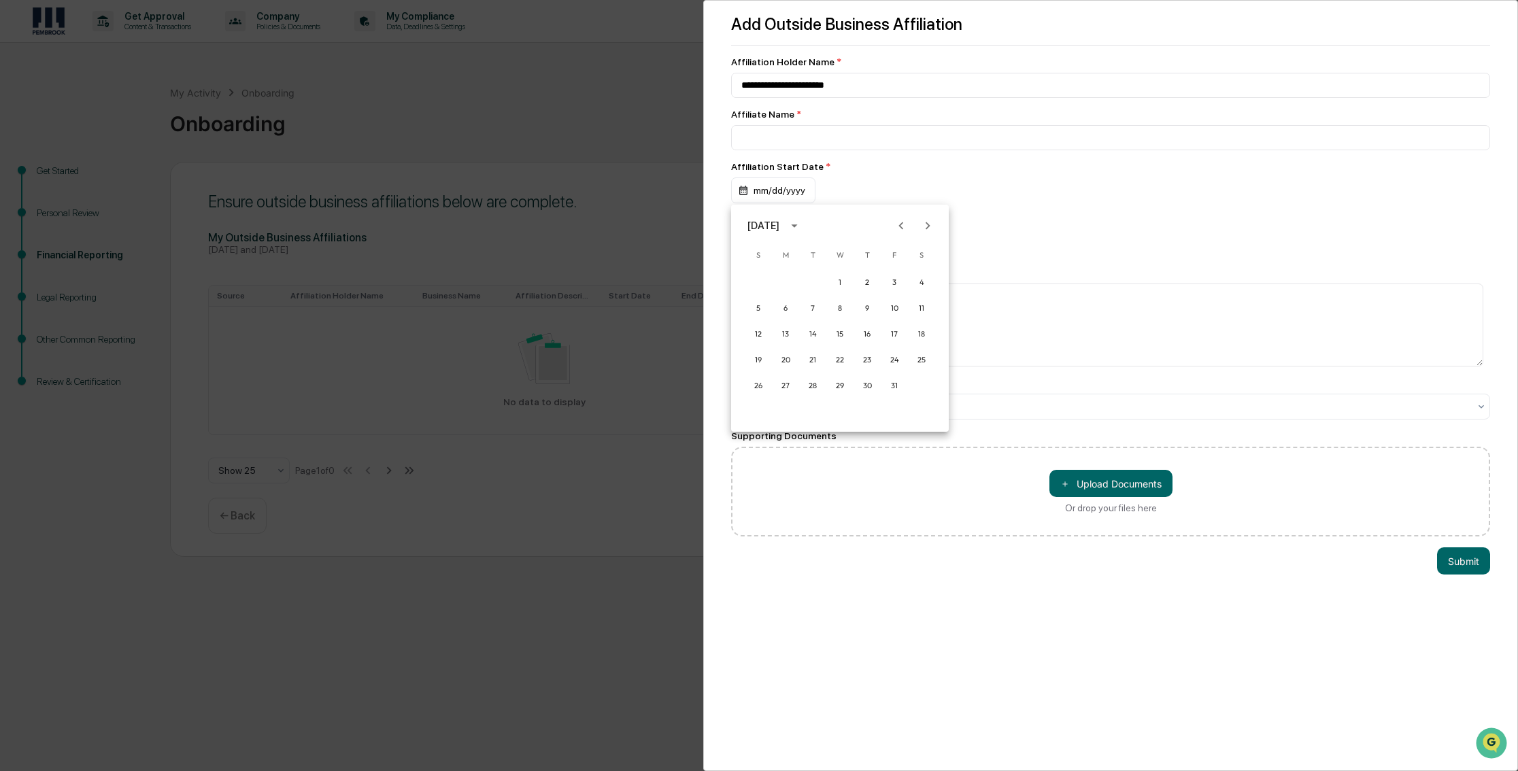
click at [899, 226] on icon "Previous month" at bounding box center [901, 225] width 5 height 7
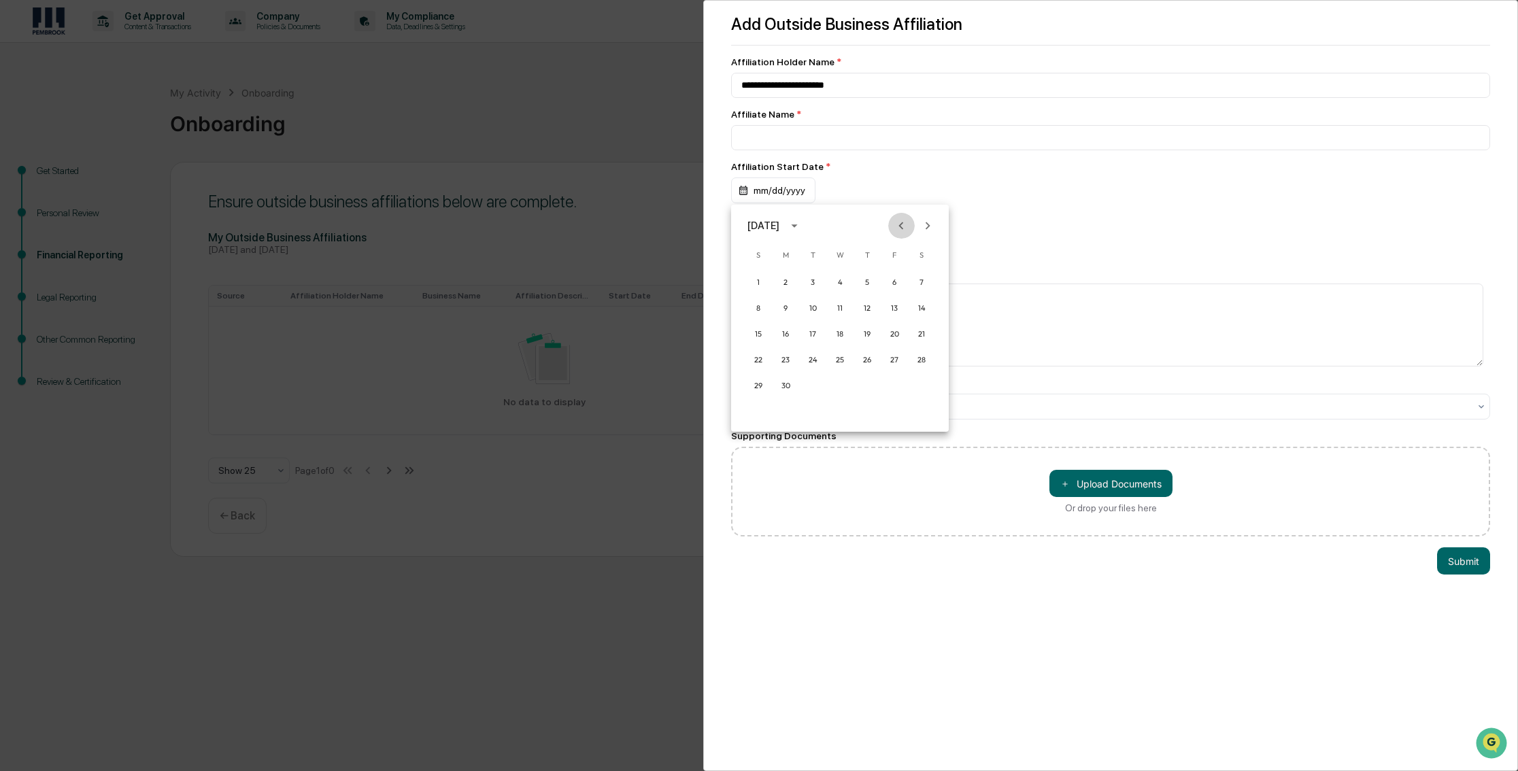
click at [899, 226] on icon "Previous month" at bounding box center [901, 225] width 5 height 7
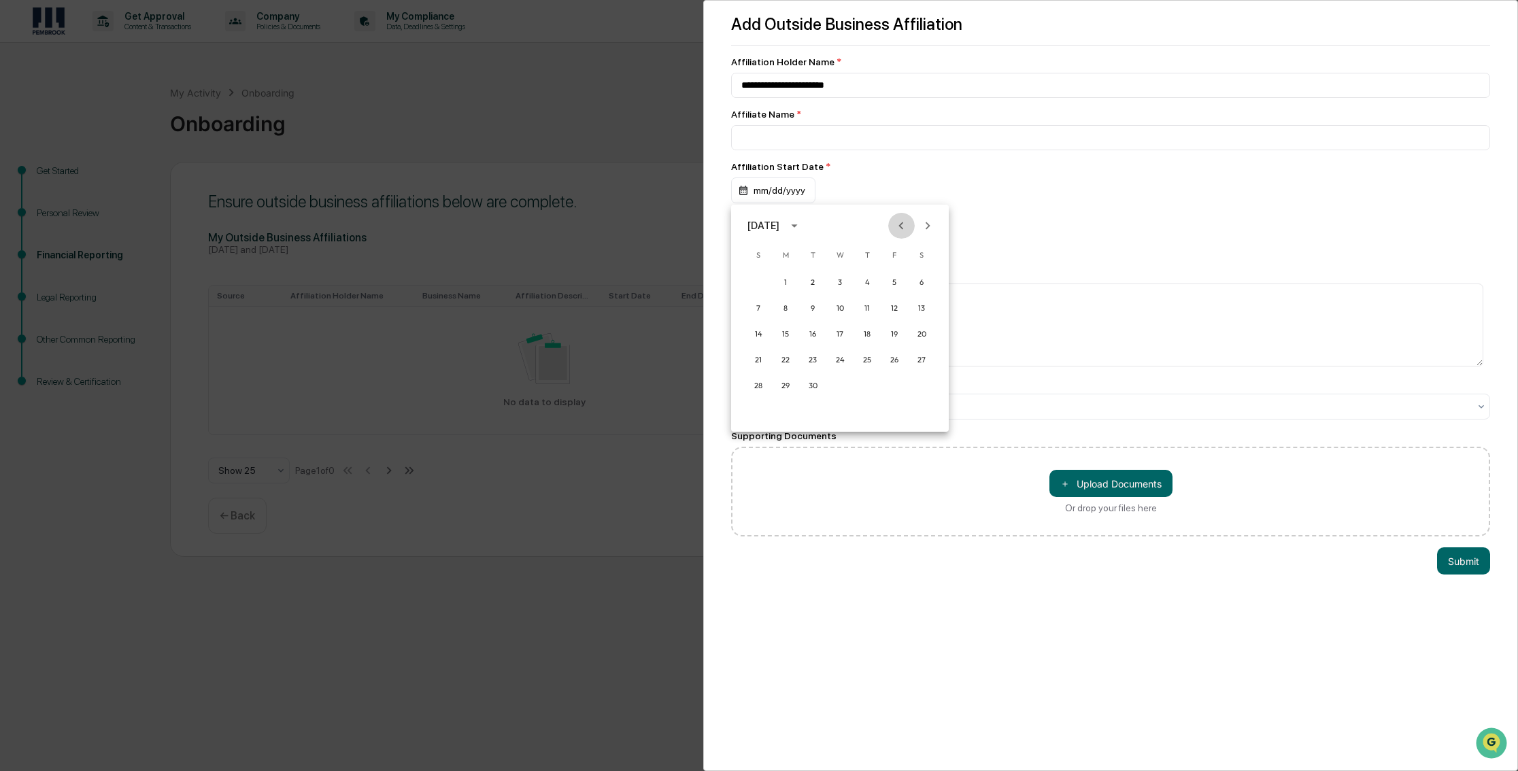
click at [899, 226] on icon "Previous month" at bounding box center [901, 225] width 5 height 7
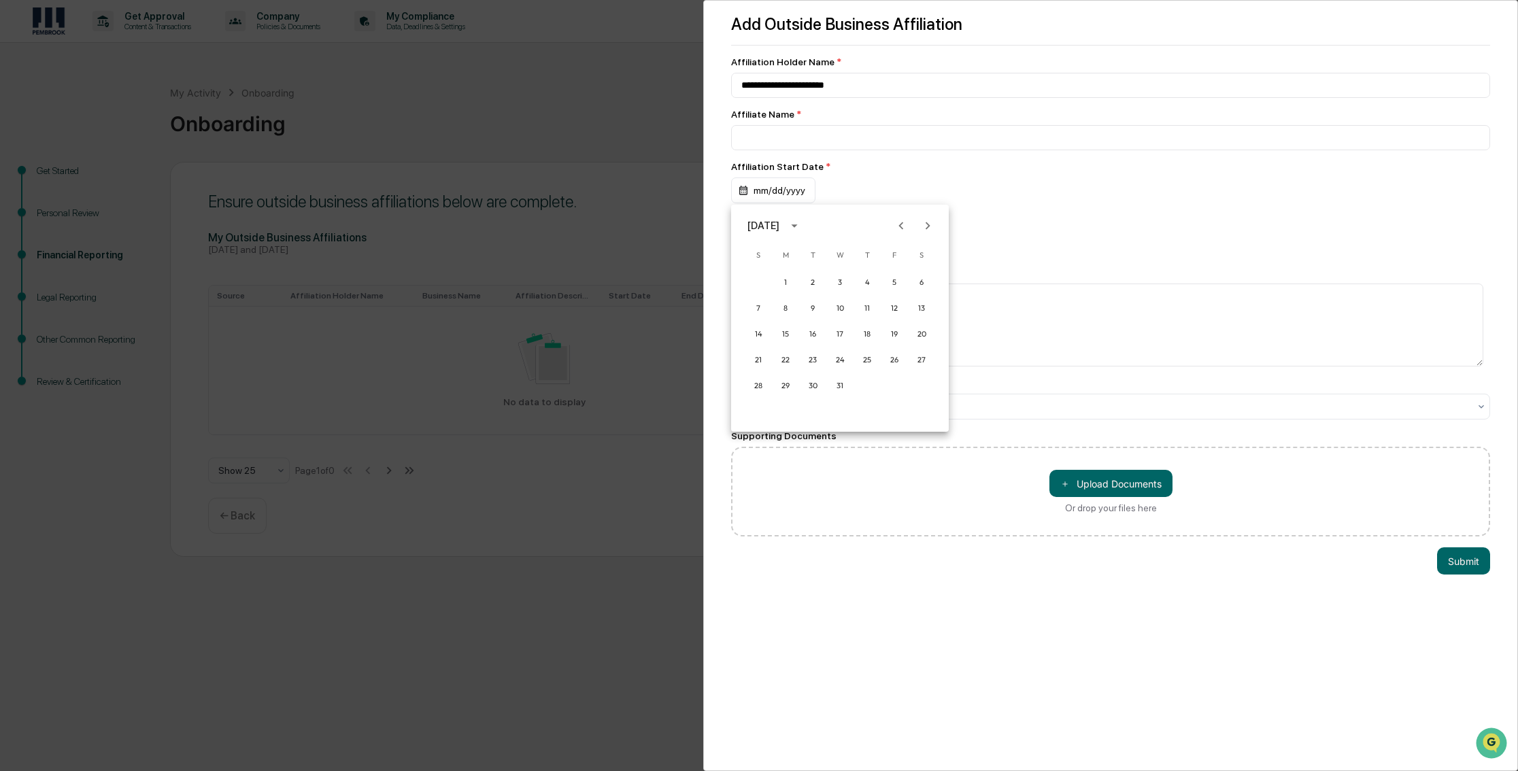
click at [899, 226] on icon "Previous month" at bounding box center [901, 225] width 5 height 7
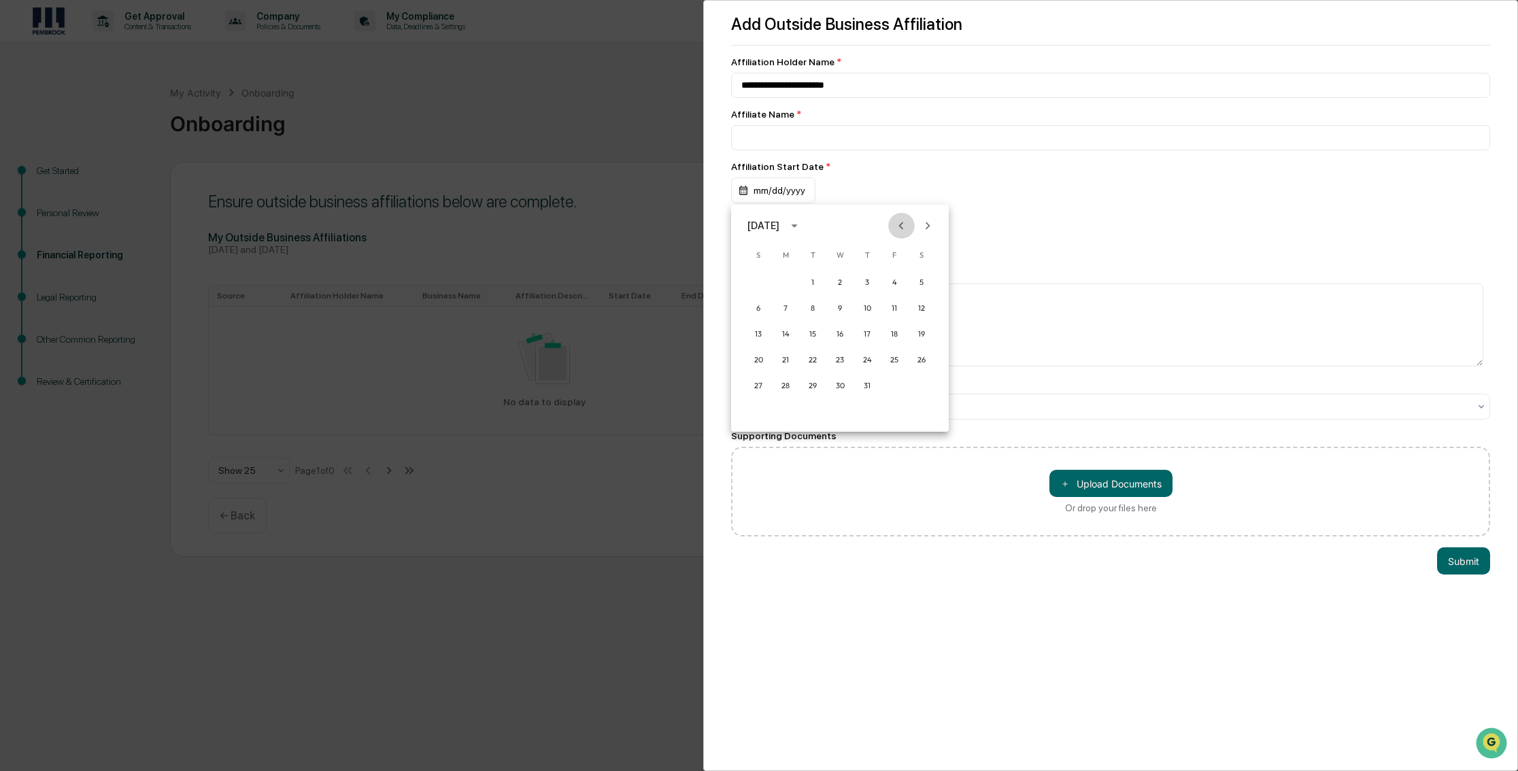
click at [899, 226] on icon "Previous month" at bounding box center [901, 225] width 5 height 7
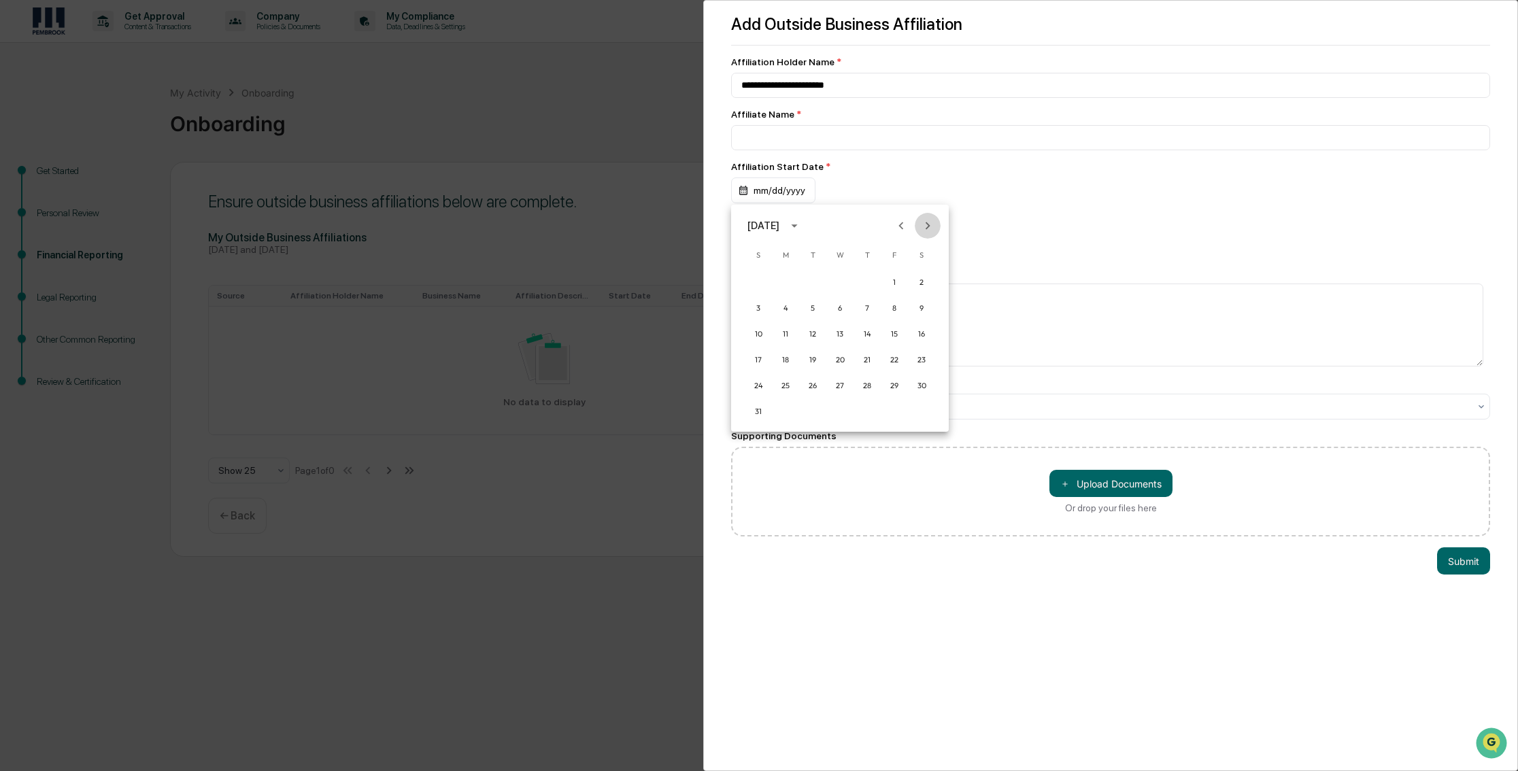
click at [925, 227] on icon "Next month" at bounding box center [927, 225] width 15 height 15
click at [786, 282] on button "1" at bounding box center [786, 282] width 24 height 24
drag, startPoint x: 835, startPoint y: 299, endPoint x: 842, endPoint y: 295, distance: 8.9
click at [835, 299] on textarea "**********" at bounding box center [1107, 325] width 752 height 83
type textarea "**********"
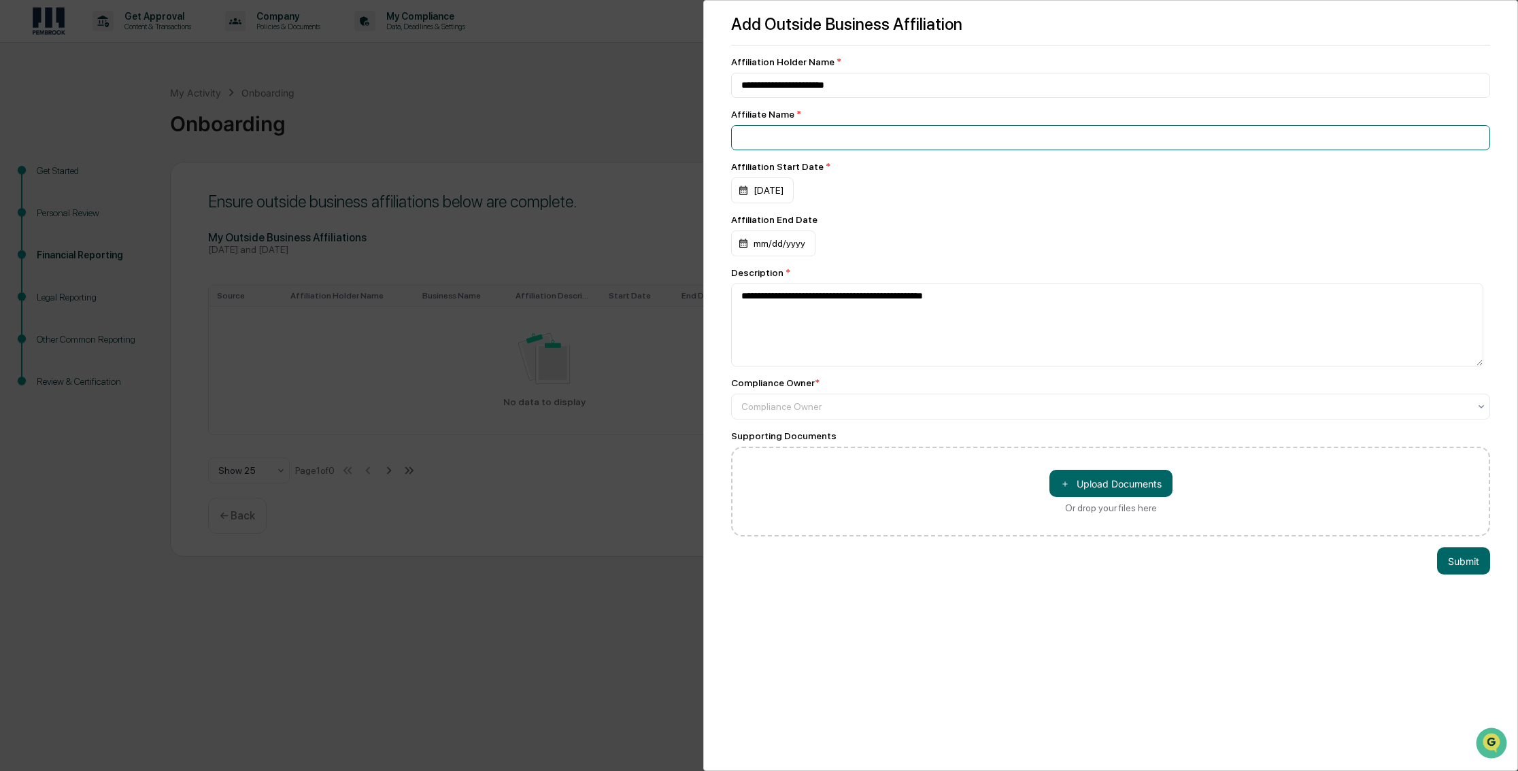
click at [788, 139] on input at bounding box center [1110, 137] width 759 height 25
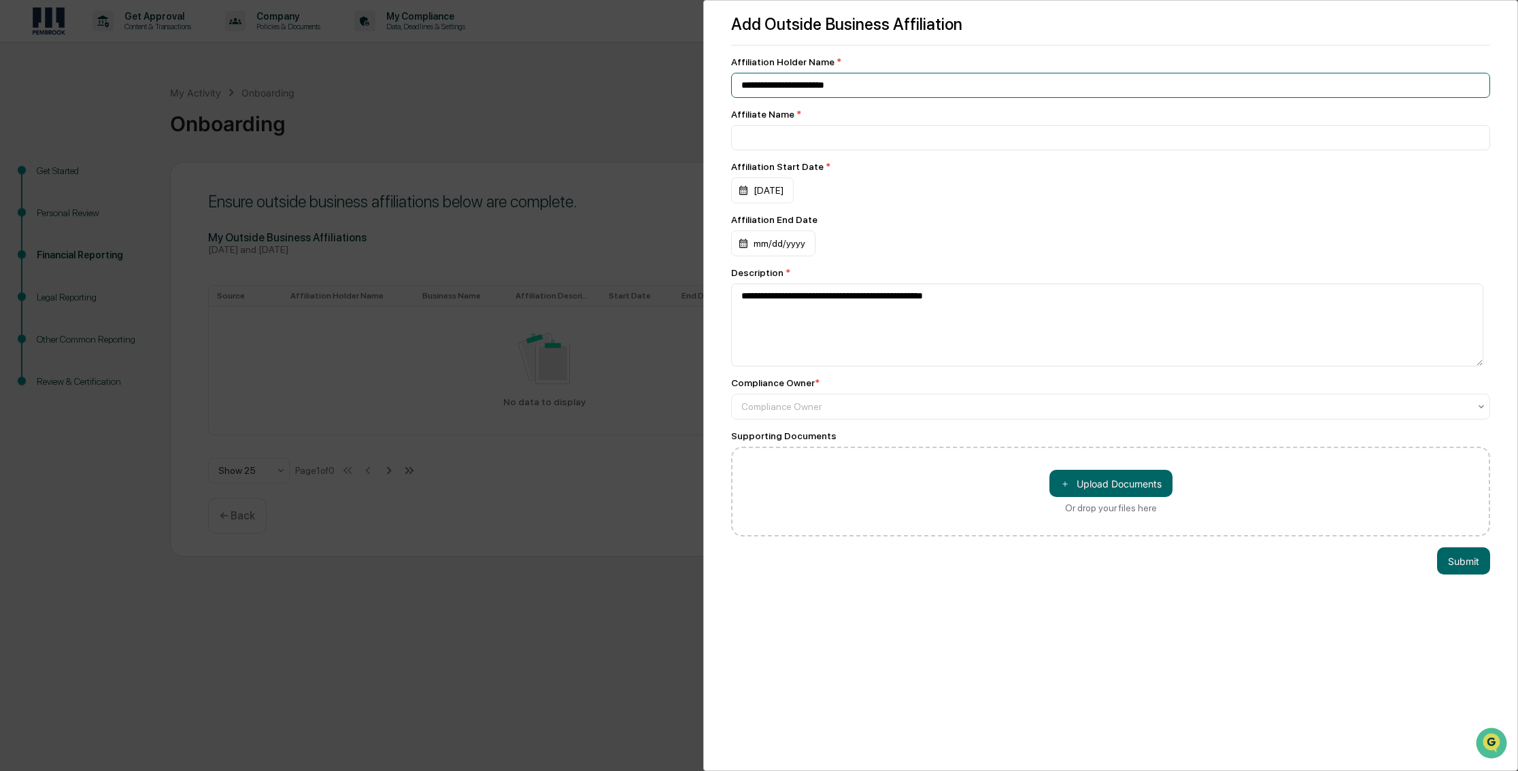
click at [903, 84] on input "**********" at bounding box center [1110, 85] width 759 height 25
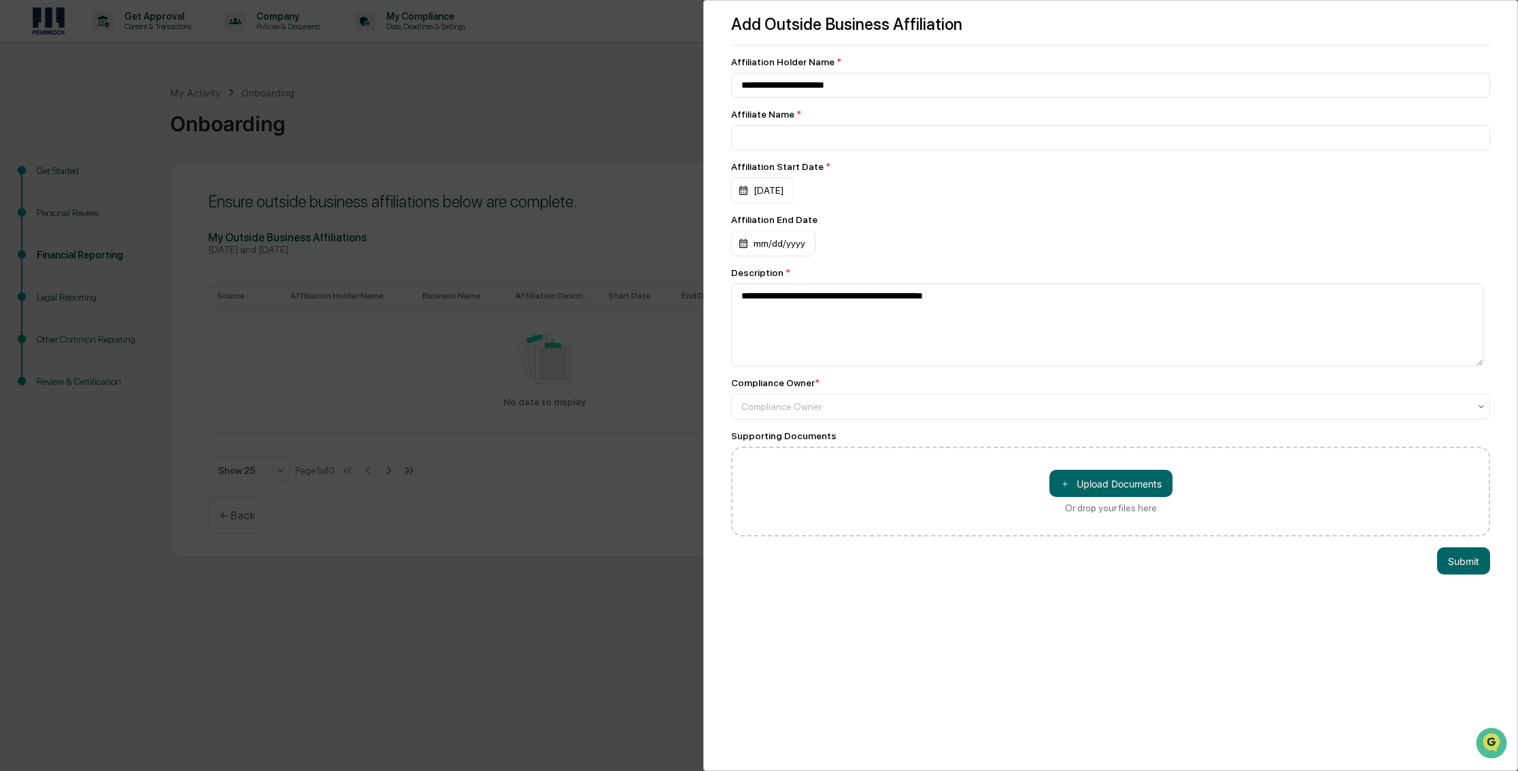
click at [1214, 674] on div "**********" at bounding box center [1110, 385] width 815 height 771
click at [619, 90] on div "**********" at bounding box center [759, 385] width 1518 height 771
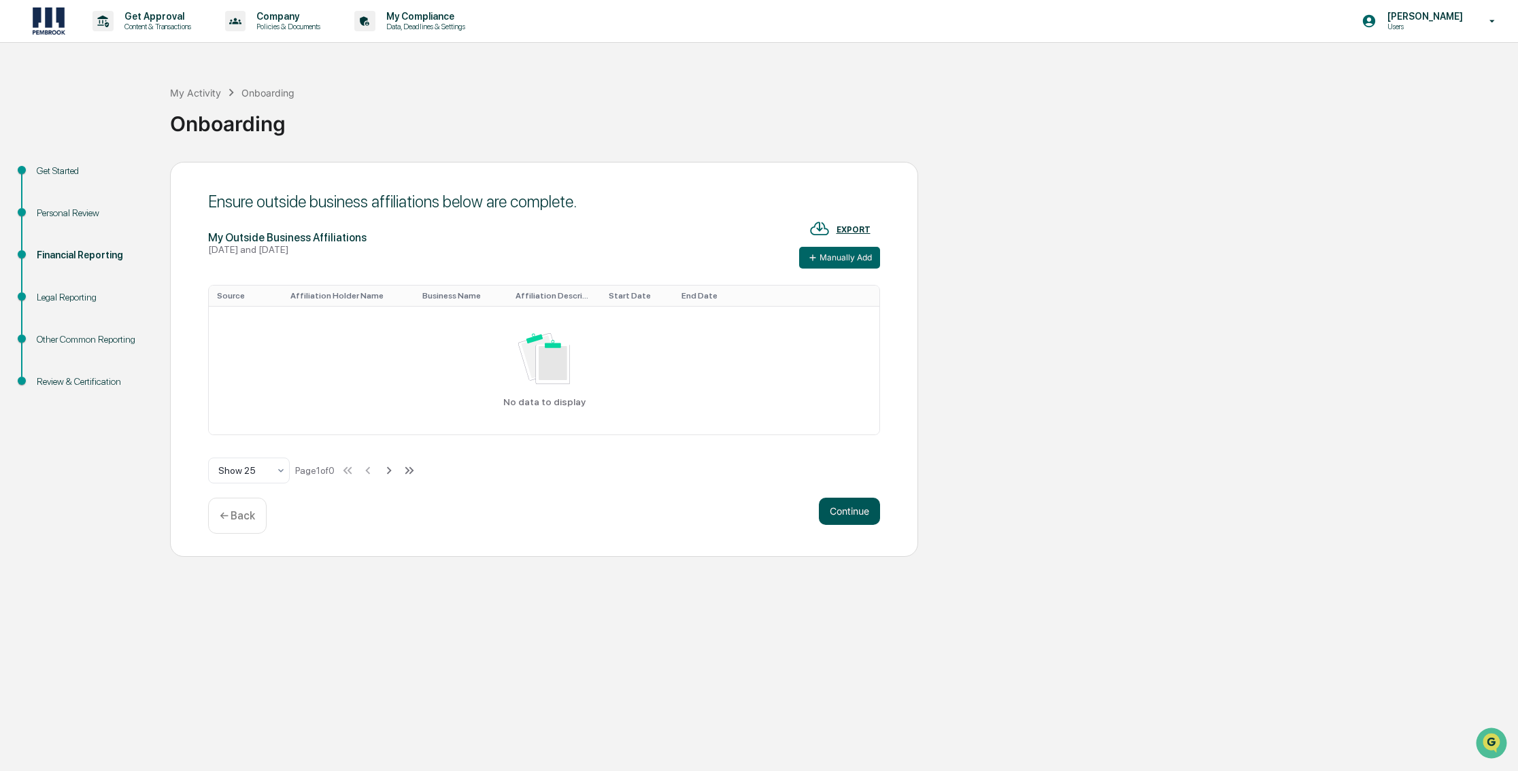
click at [839, 510] on button "Continue" at bounding box center [849, 511] width 61 height 27
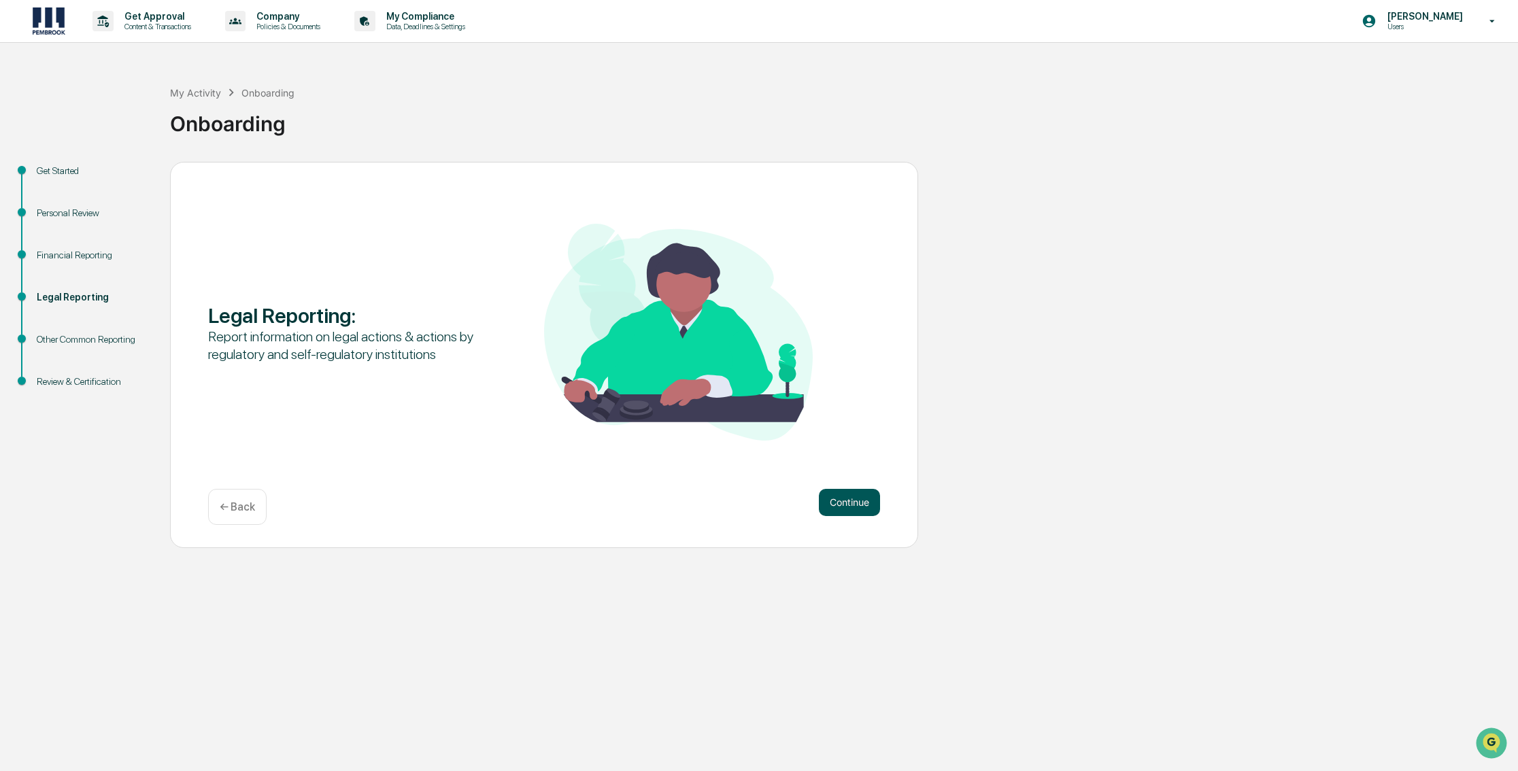
click at [848, 500] on button "Continue" at bounding box center [849, 502] width 61 height 27
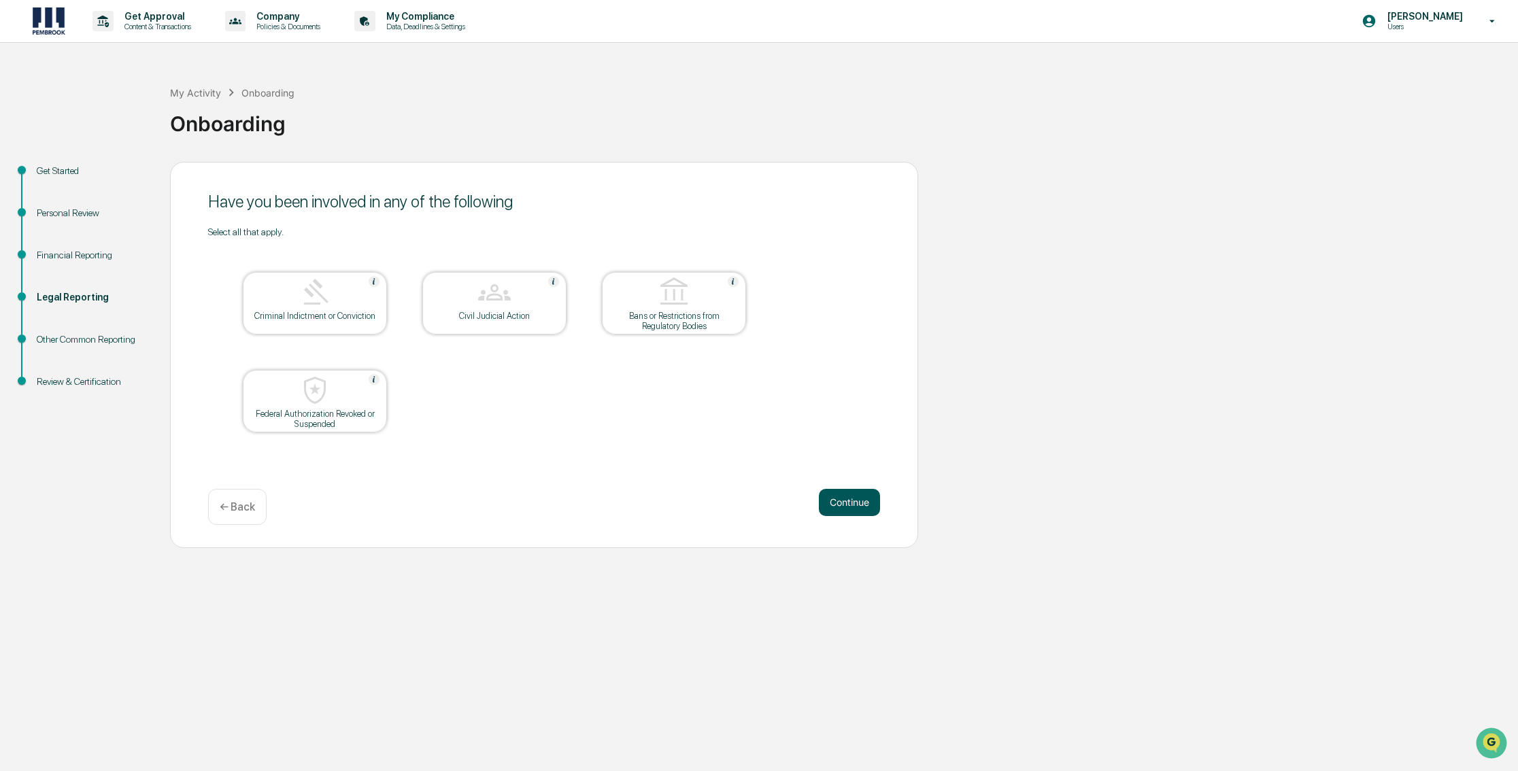
click at [845, 502] on button "Continue" at bounding box center [849, 502] width 61 height 27
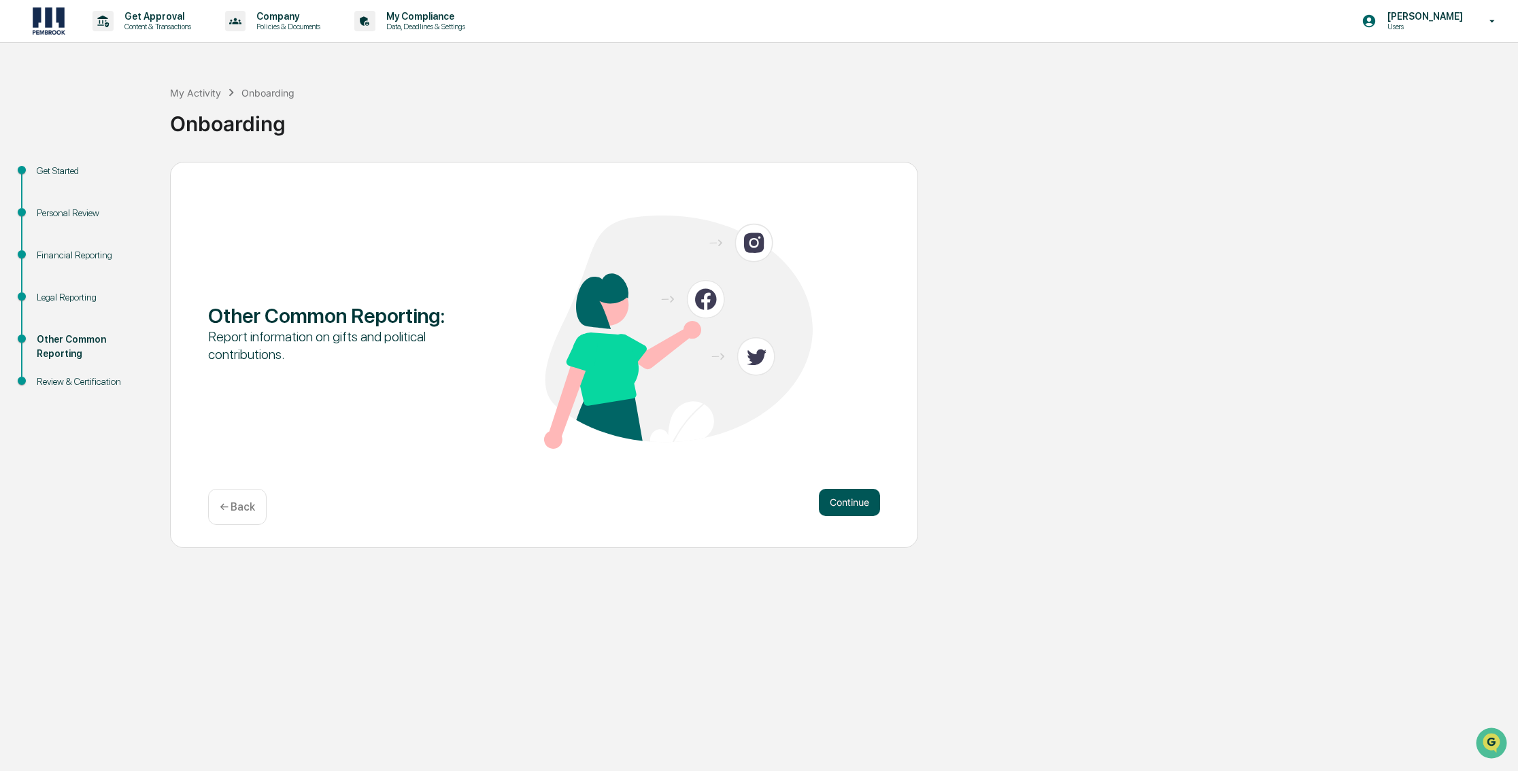
click at [846, 502] on button "Continue" at bounding box center [849, 502] width 61 height 27
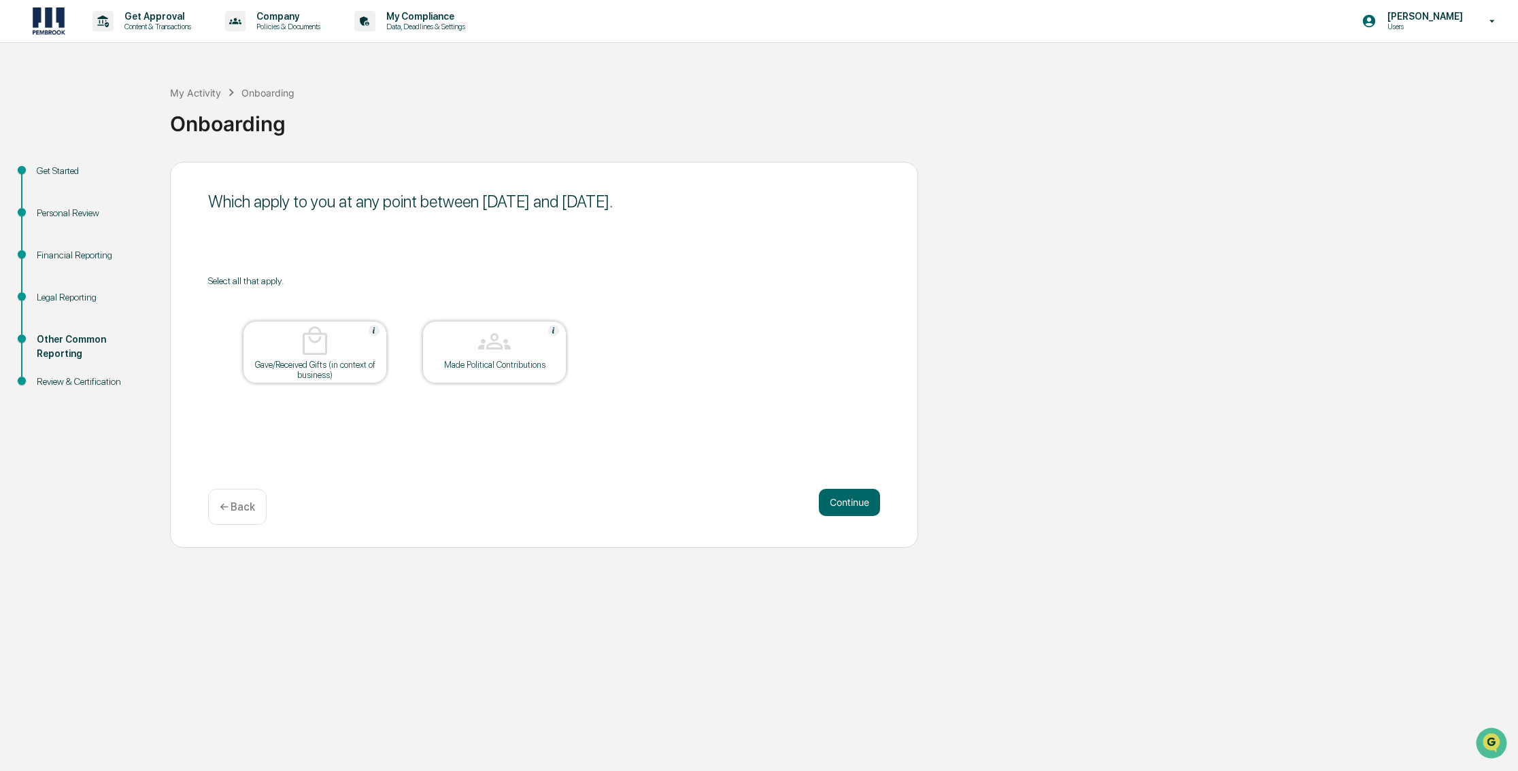
click at [846, 502] on button "Continue" at bounding box center [849, 502] width 61 height 27
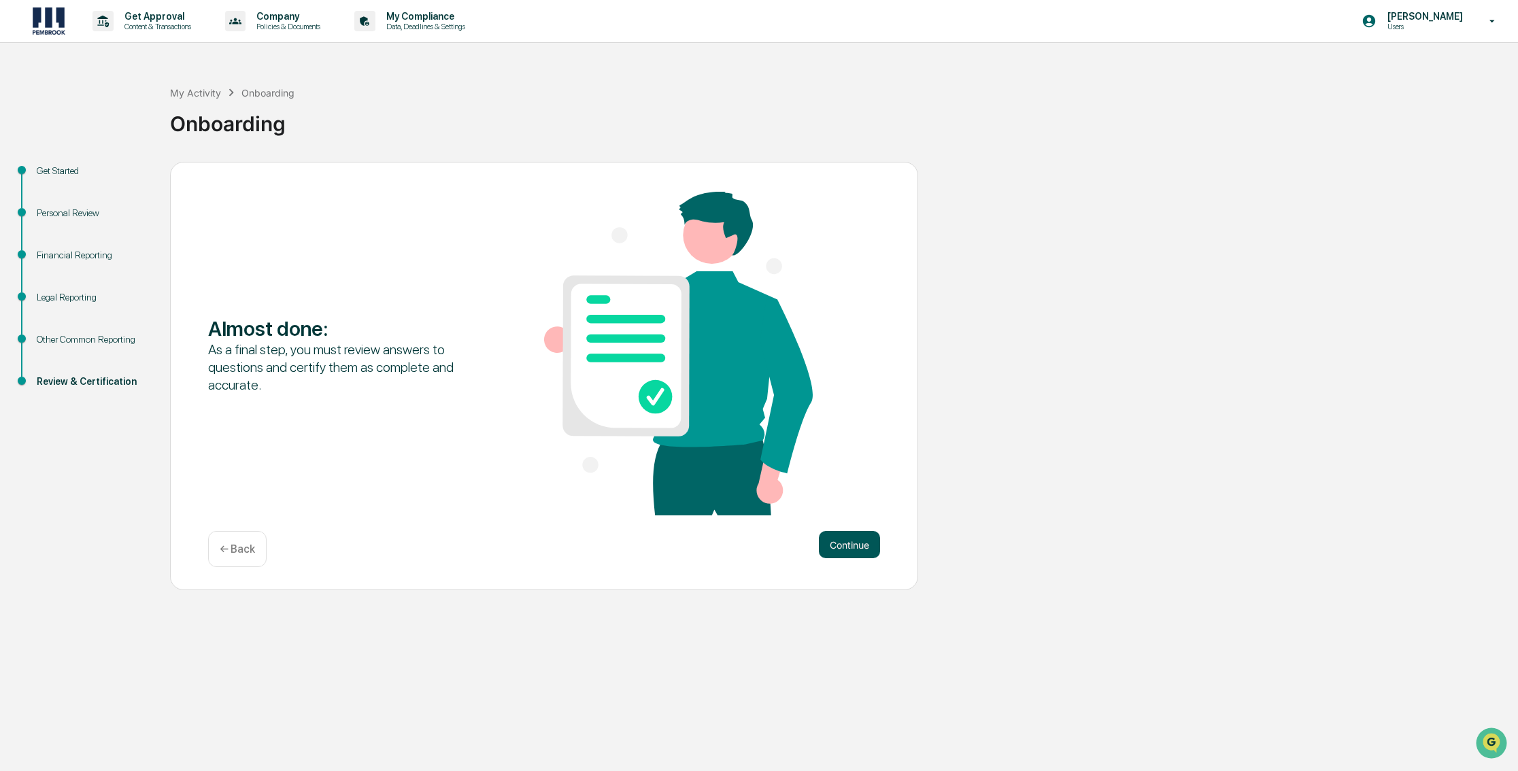
click at [843, 542] on button "Continue" at bounding box center [849, 544] width 61 height 27
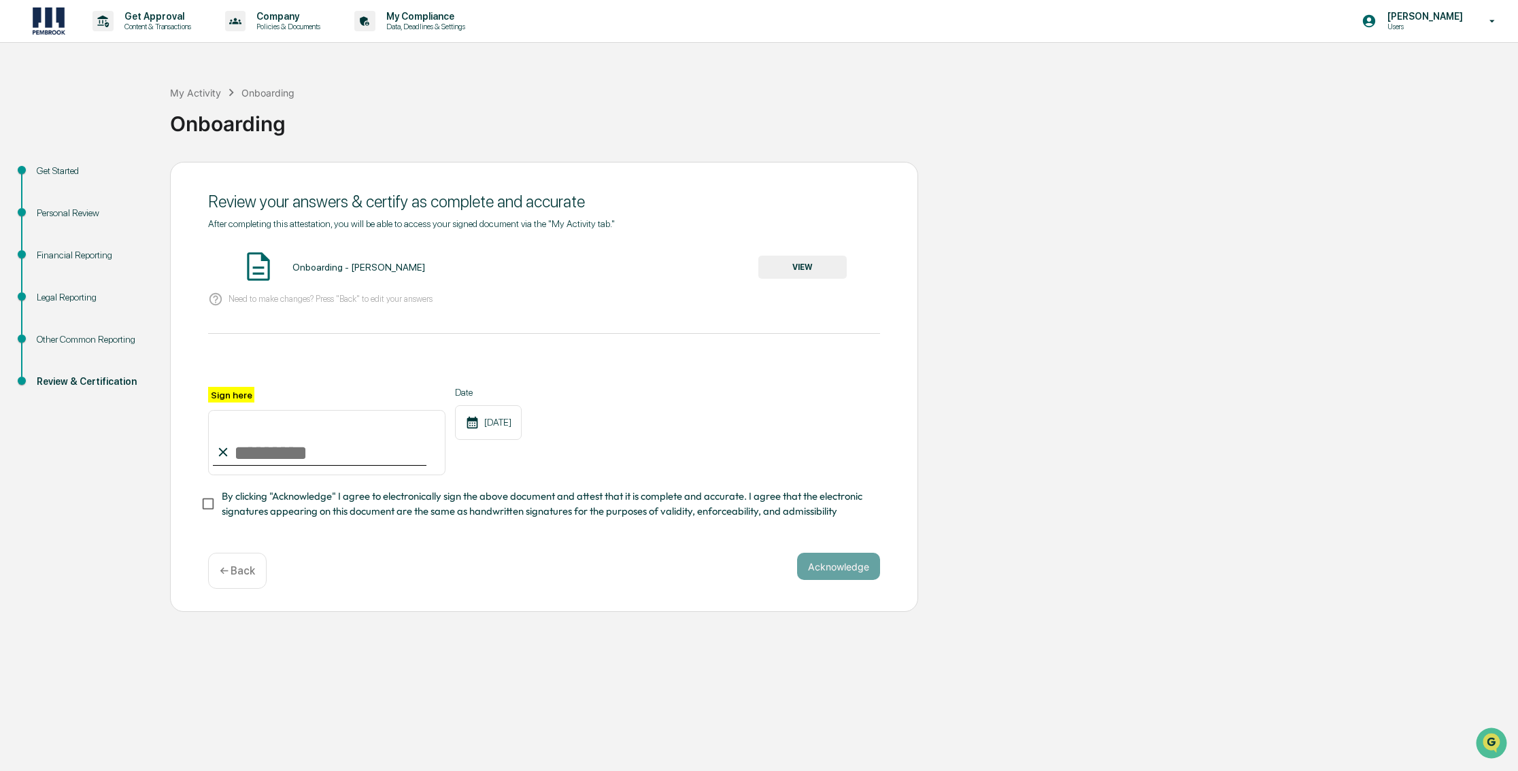
click at [253, 454] on input "Sign here" at bounding box center [326, 442] width 237 height 65
type input "**********"
click at [839, 569] on button "Acknowledge" at bounding box center [838, 566] width 83 height 27
click at [799, 265] on button "VIEW" at bounding box center [803, 267] width 88 height 23
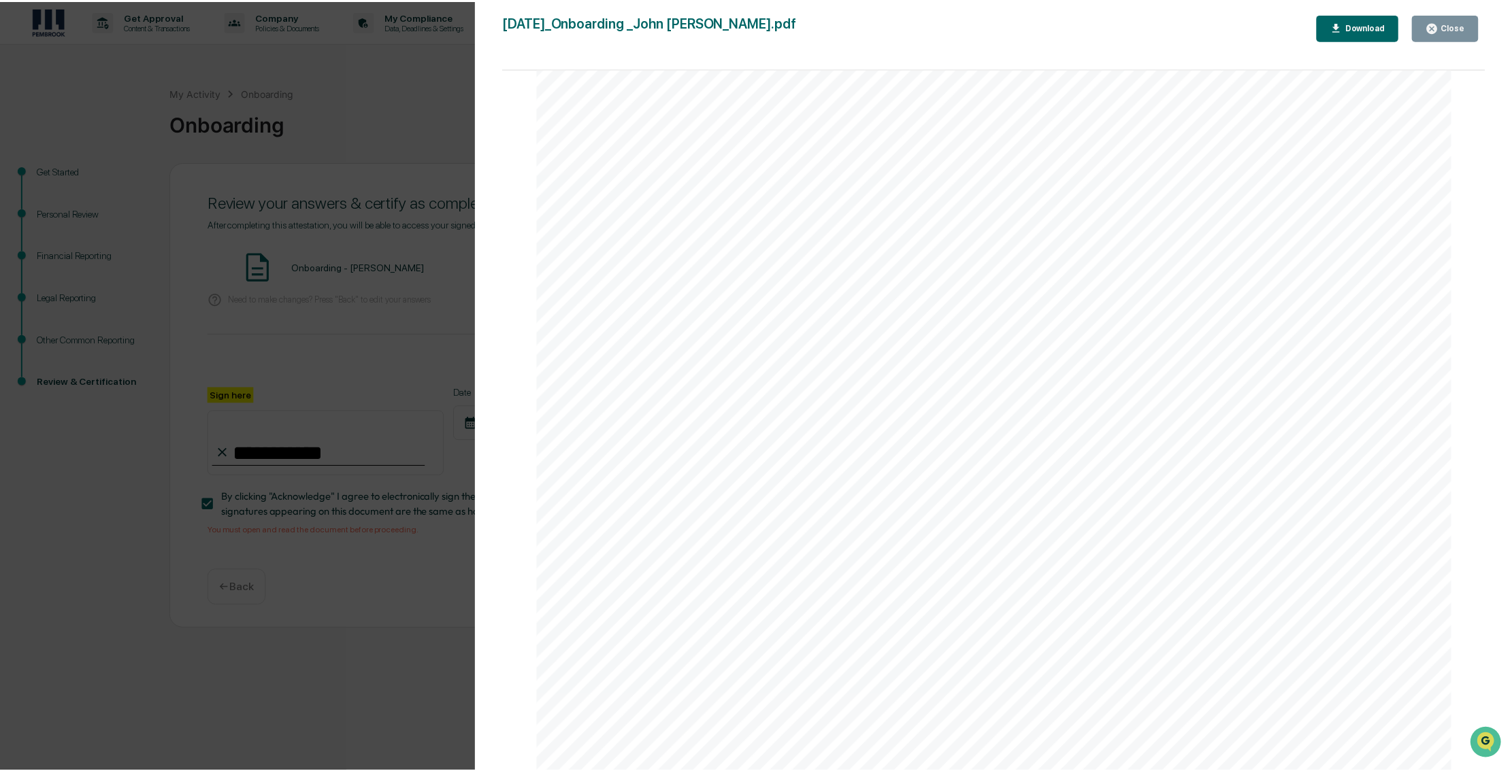
scroll to position [6005, 0]
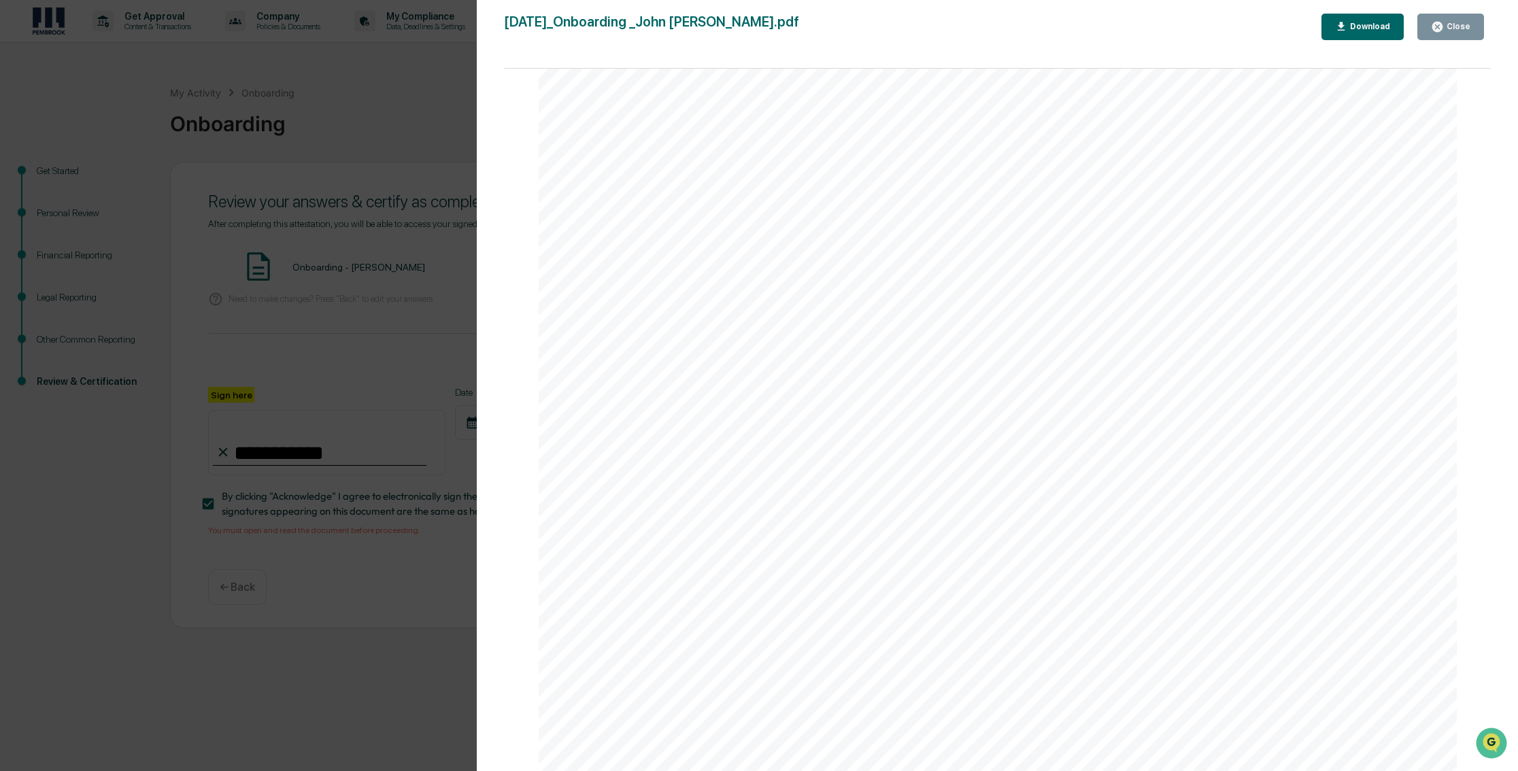
click at [1457, 25] on div "Close" at bounding box center [1457, 27] width 27 height 10
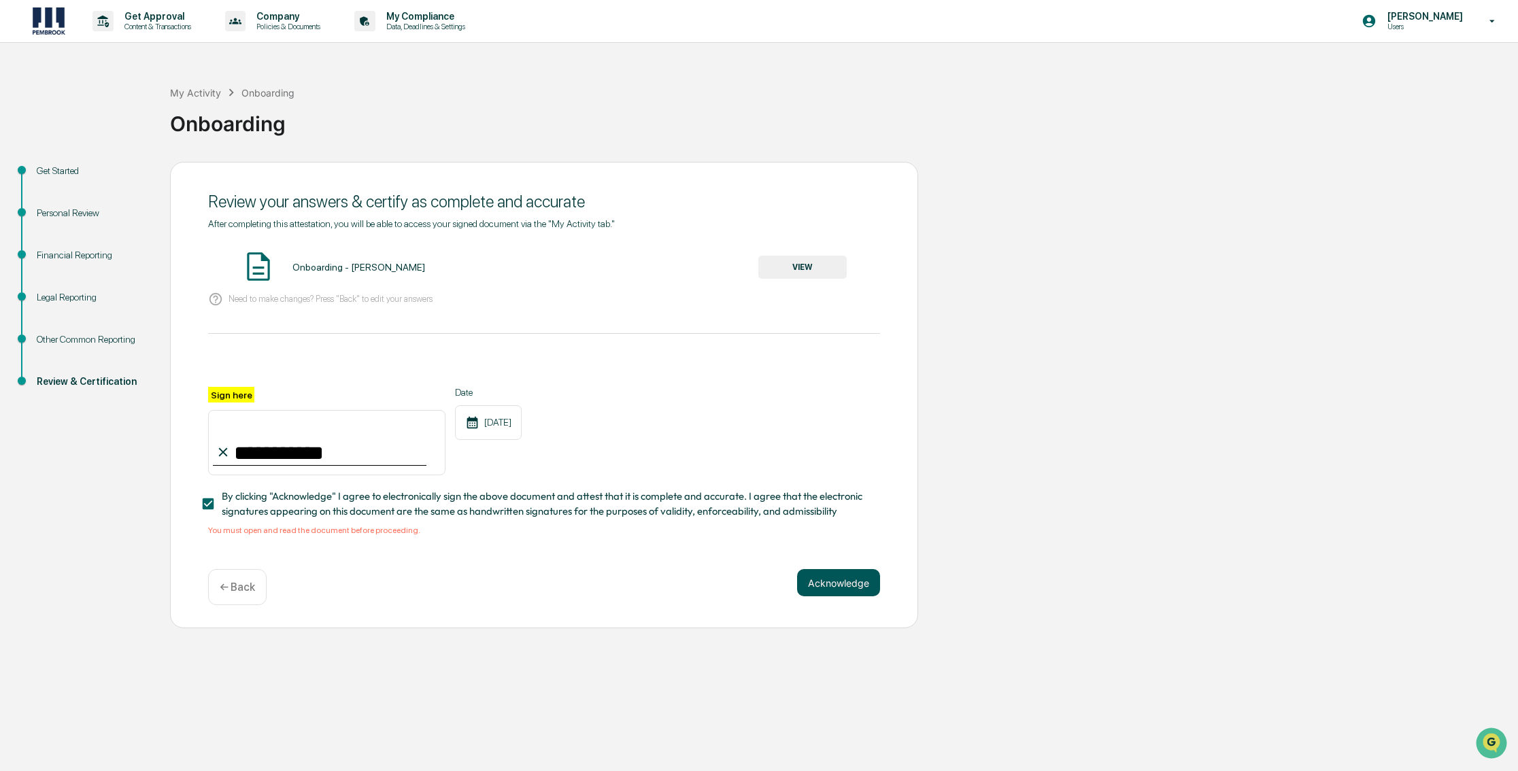
click at [837, 586] on button "Acknowledge" at bounding box center [838, 582] width 83 height 27
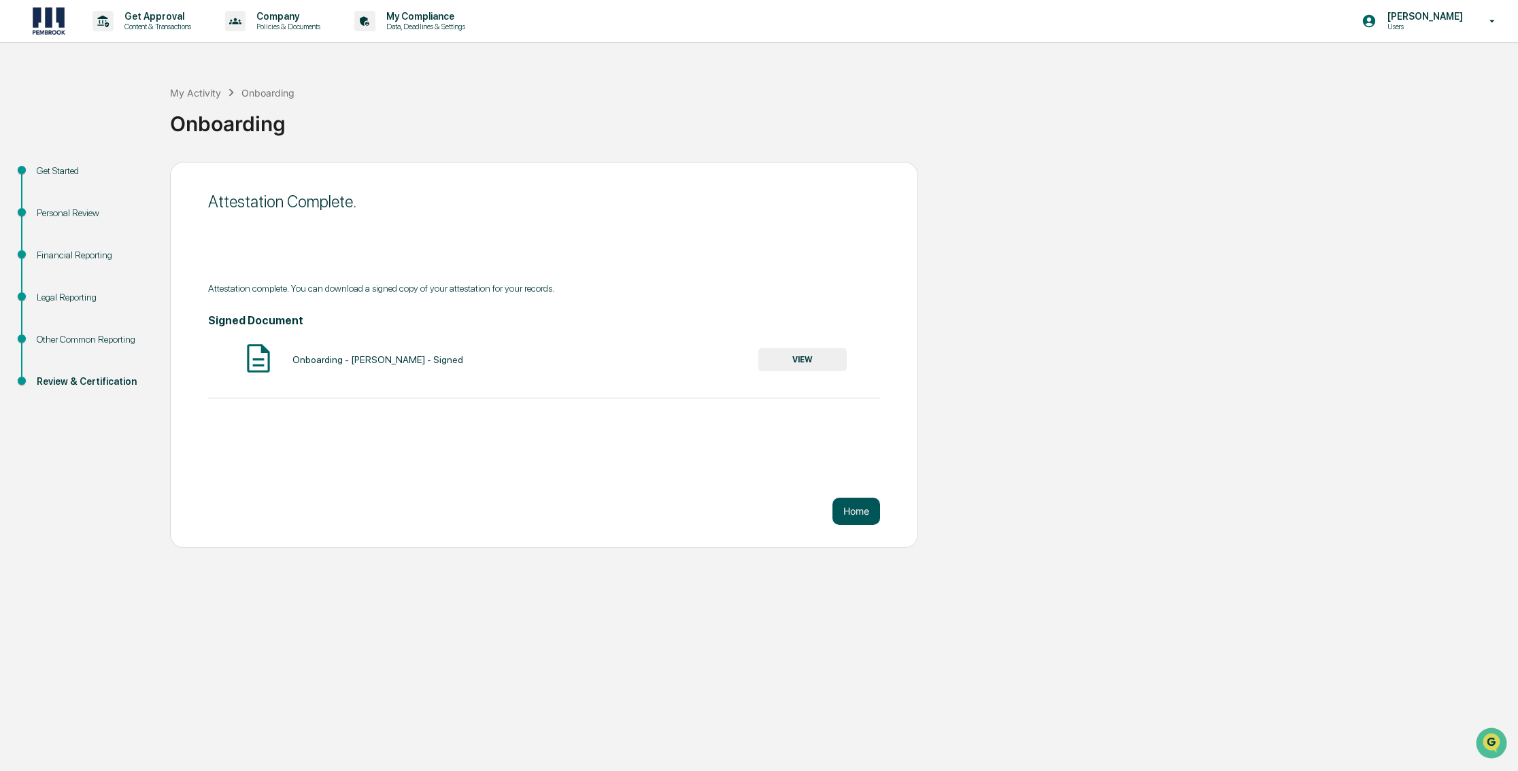
click at [853, 511] on button "Home" at bounding box center [857, 511] width 48 height 27
